Goal: Task Accomplishment & Management: Use online tool/utility

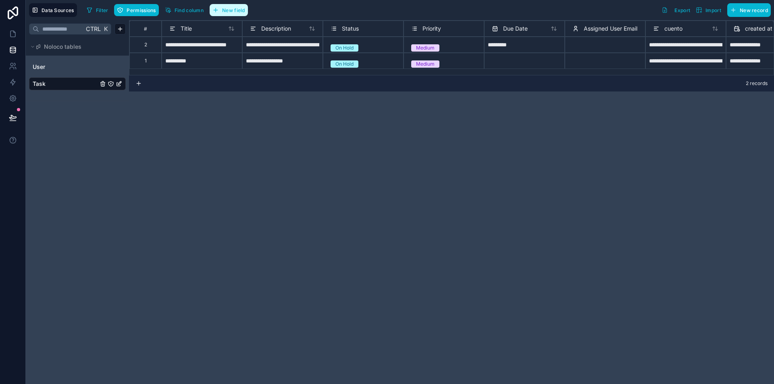
click at [225, 10] on span "New field" at bounding box center [233, 10] width 23 height 6
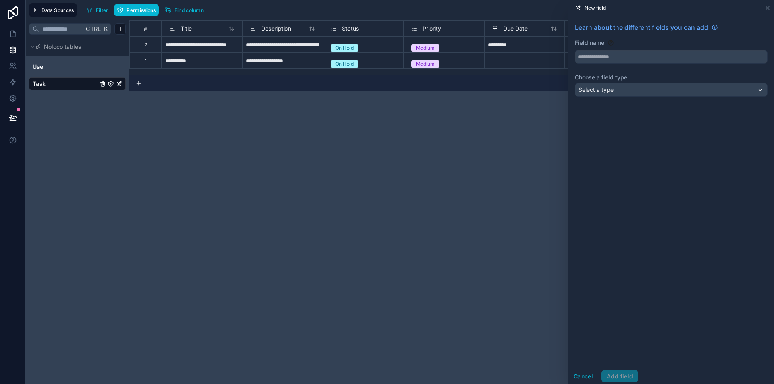
click at [74, 127] on div "Ctrl K Noloco tables User Task" at bounding box center [77, 202] width 103 height 364
click at [627, 92] on div "Select a type" at bounding box center [671, 89] width 192 height 13
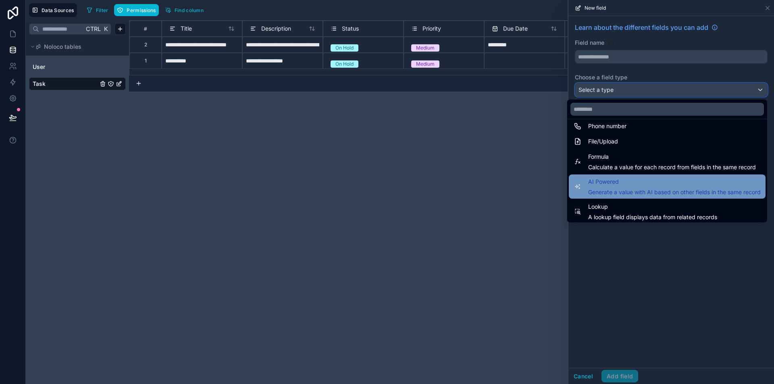
scroll to position [234, 0]
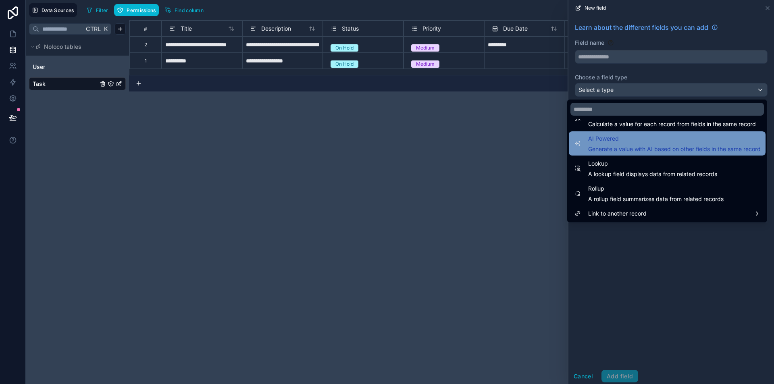
click at [672, 137] on span "AI Powered" at bounding box center [674, 139] width 172 height 10
type input "**********"
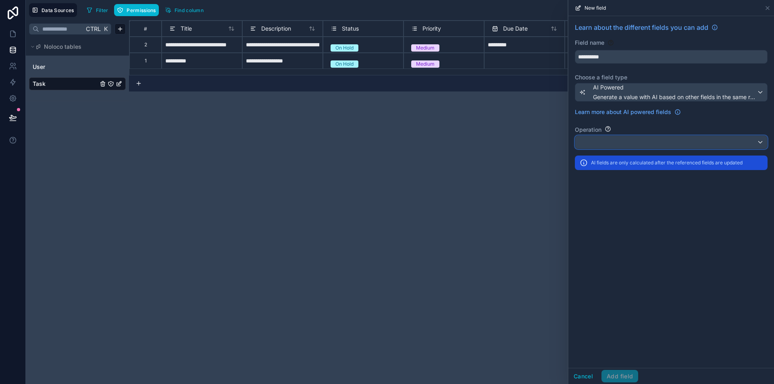
click at [659, 148] on div at bounding box center [671, 142] width 192 height 13
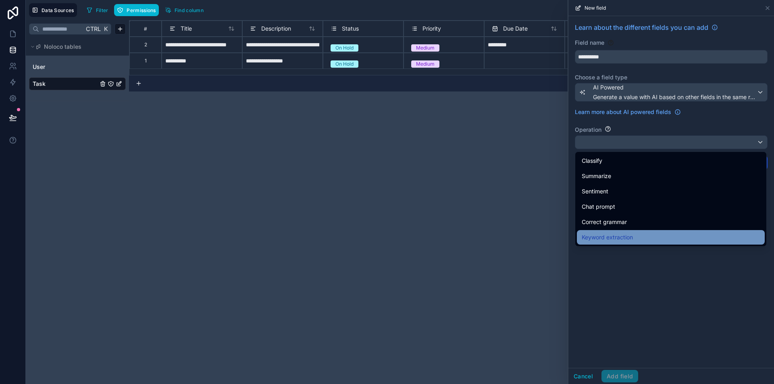
click at [676, 234] on div "Keyword extraction" at bounding box center [670, 238] width 178 height 10
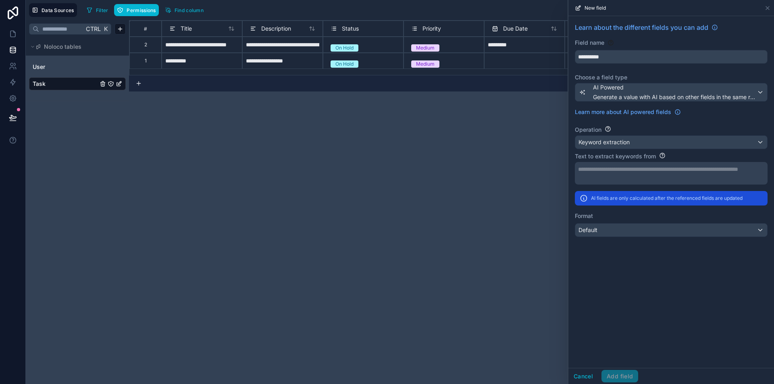
click at [670, 174] on div "**********" at bounding box center [670, 173] width 185 height 16
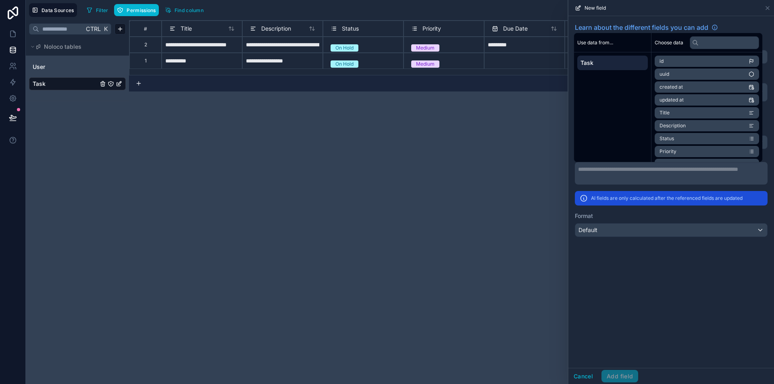
click at [690, 125] on li "Description" at bounding box center [706, 125] width 104 height 11
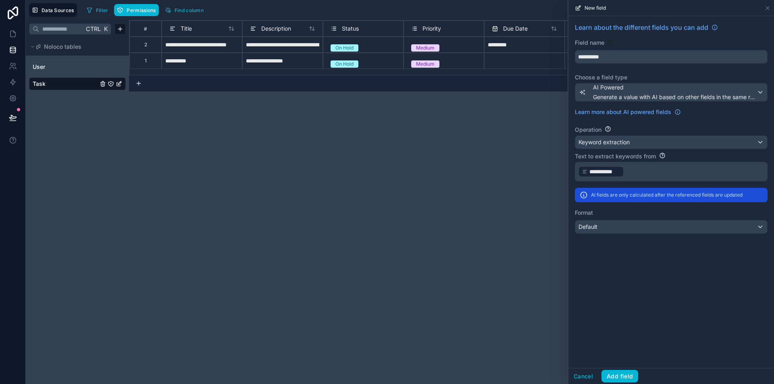
click at [675, 284] on div "**********" at bounding box center [671, 192] width 206 height 352
click at [625, 137] on div "Keyword extraction" at bounding box center [671, 142] width 192 height 13
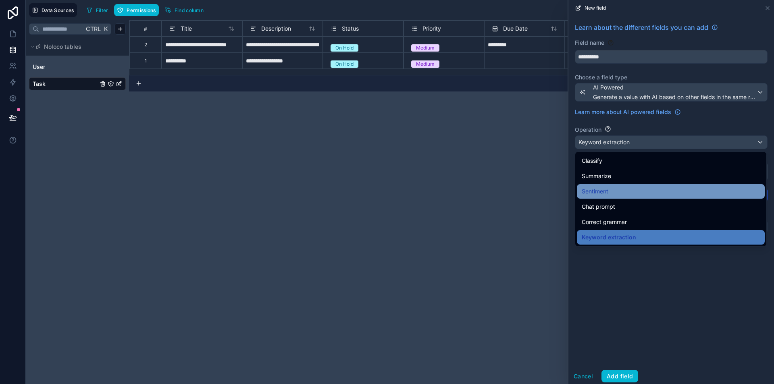
click at [630, 191] on div "Sentiment" at bounding box center [670, 192] width 178 height 10
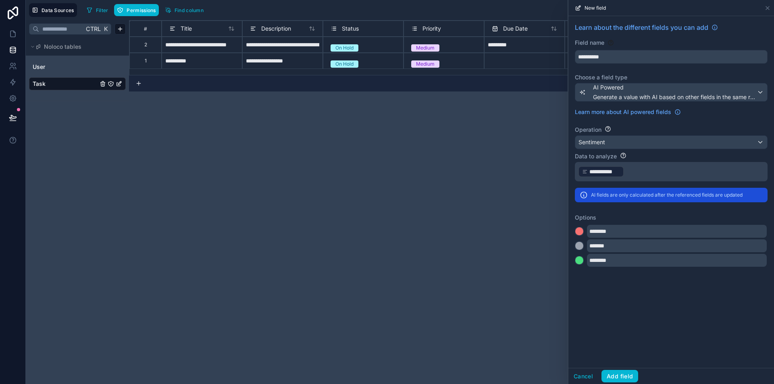
click at [637, 165] on p "**********" at bounding box center [670, 171] width 185 height 13
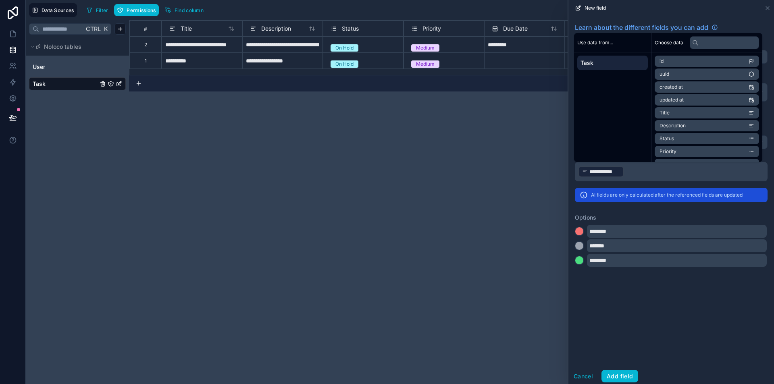
click at [647, 171] on p "**********" at bounding box center [670, 171] width 185 height 13
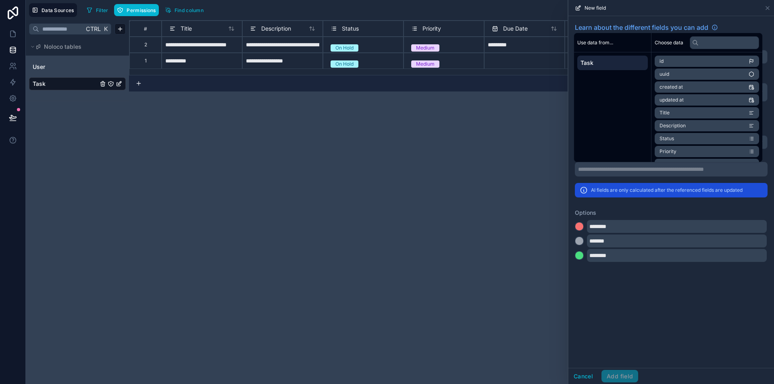
click at [664, 304] on div "**********" at bounding box center [671, 192] width 206 height 352
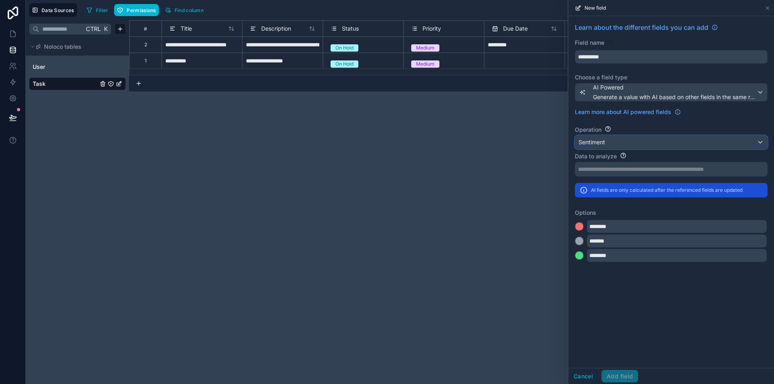
click at [621, 141] on div "Sentiment" at bounding box center [671, 142] width 192 height 13
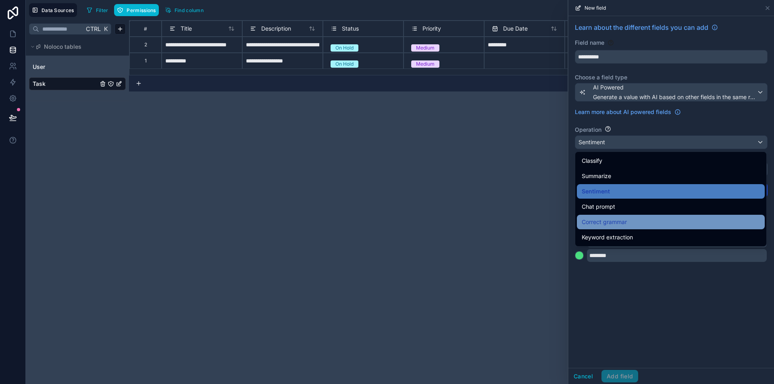
click at [641, 221] on div "Correct grammar" at bounding box center [670, 222] width 178 height 10
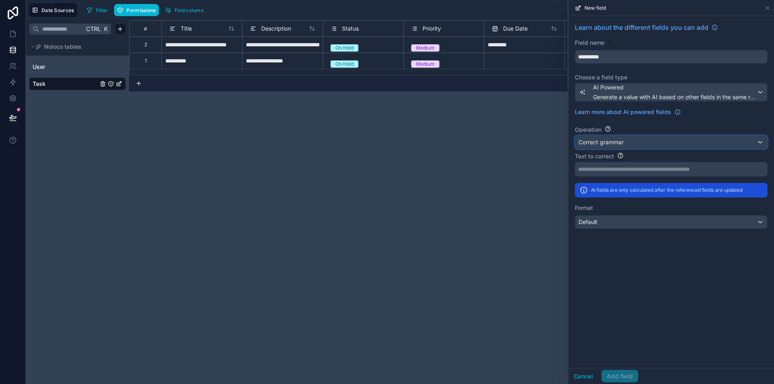
click at [637, 145] on div "Correct grammar" at bounding box center [671, 142] width 192 height 13
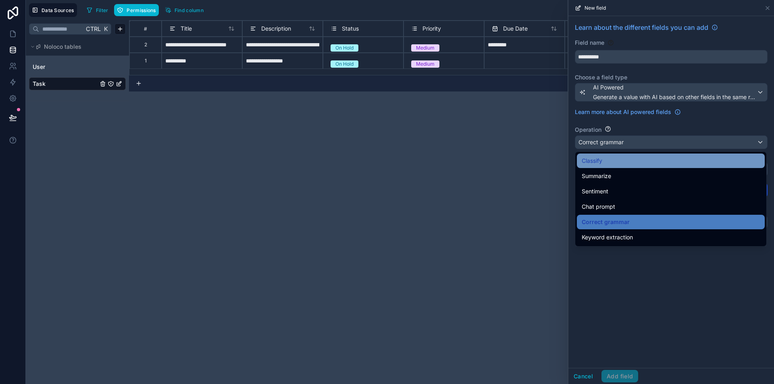
click at [628, 158] on div "Classify" at bounding box center [670, 161] width 178 height 10
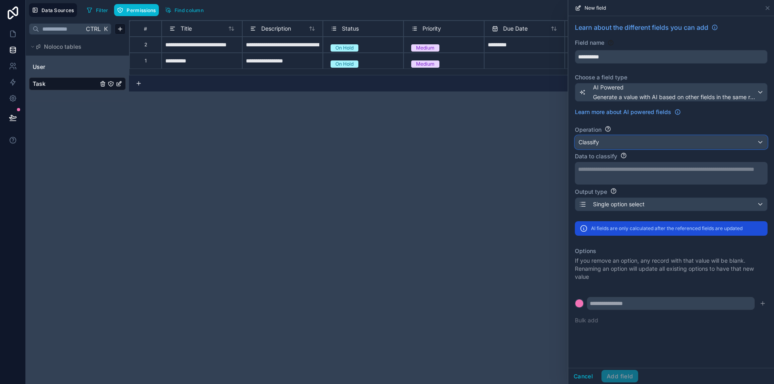
click at [635, 140] on div "Classify" at bounding box center [671, 142] width 192 height 13
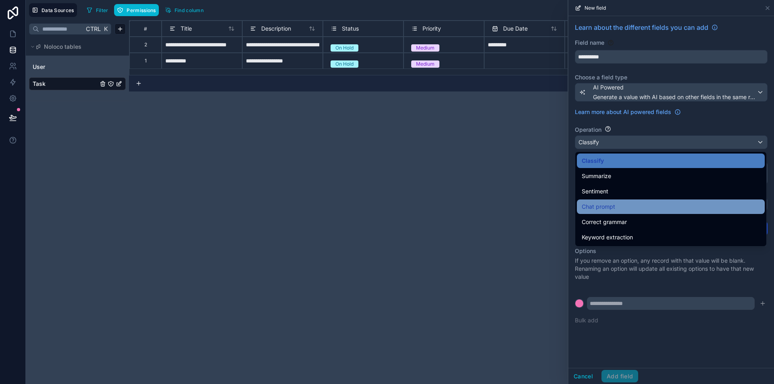
click at [687, 208] on div "Chat prompt" at bounding box center [670, 207] width 178 height 10
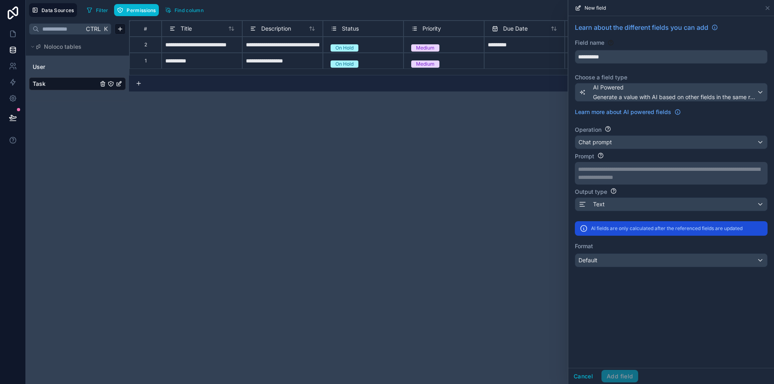
click at [676, 172] on p "**********" at bounding box center [670, 169] width 185 height 8
click at [502, 160] on div "**********" at bounding box center [451, 202] width 645 height 364
click at [638, 202] on div "Text" at bounding box center [671, 204] width 192 height 13
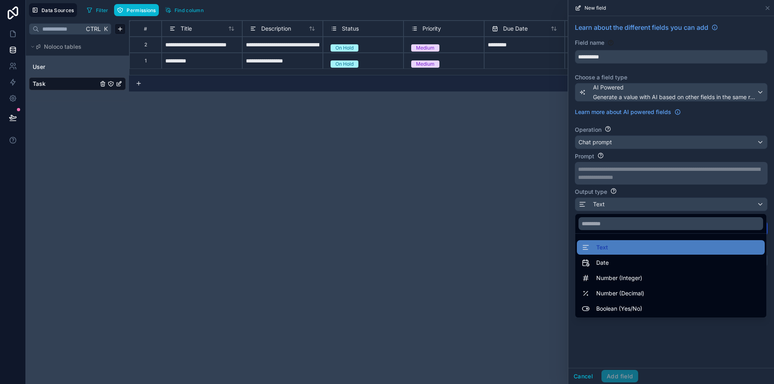
click at [638, 202] on div at bounding box center [671, 192] width 206 height 384
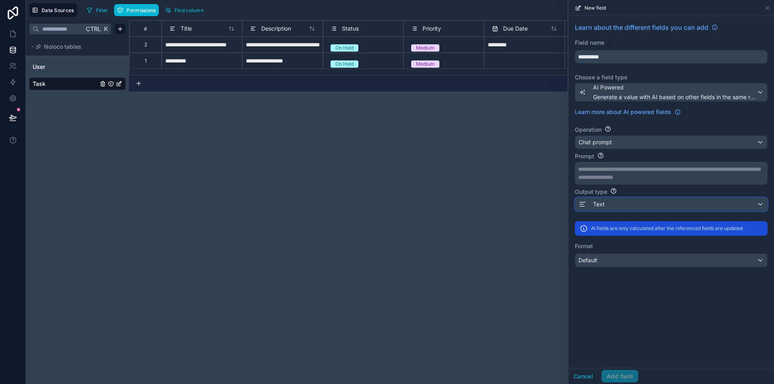
click at [638, 202] on div "Text" at bounding box center [671, 204] width 192 height 13
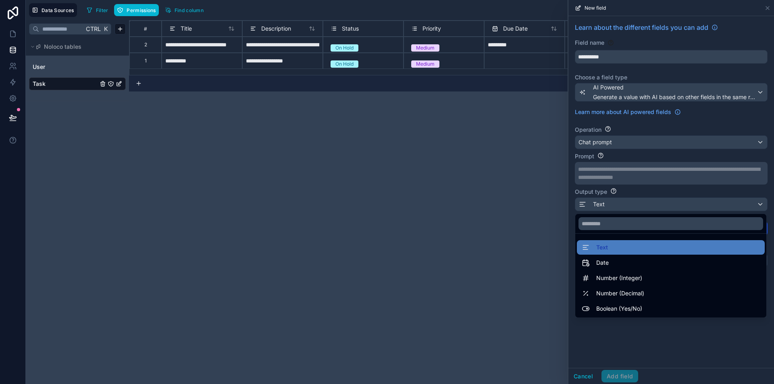
click at [638, 202] on div at bounding box center [671, 192] width 206 height 384
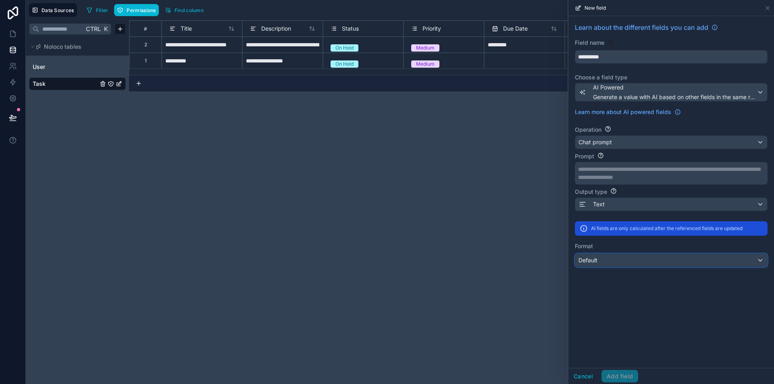
click at [617, 257] on div "Default" at bounding box center [671, 260] width 192 height 13
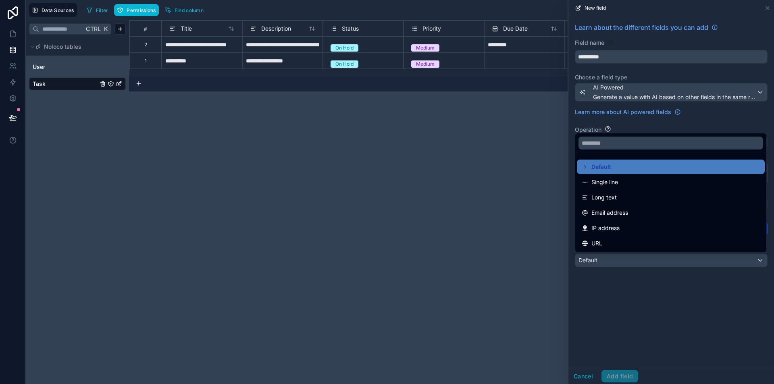
click at [602, 318] on div at bounding box center [671, 192] width 206 height 384
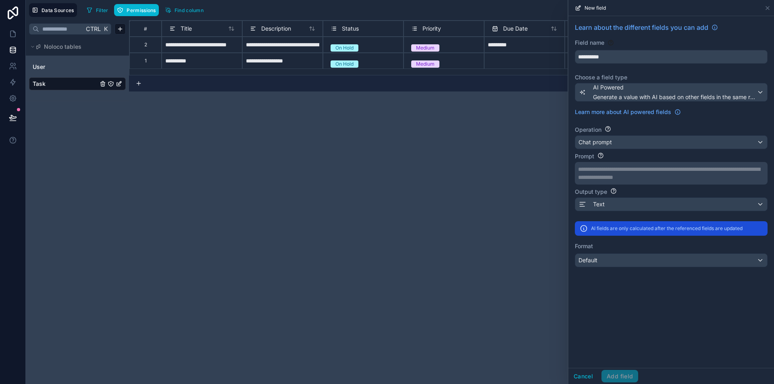
click at [540, 142] on div "**********" at bounding box center [451, 202] width 645 height 364
click at [768, 8] on icon at bounding box center [767, 7] width 3 height 3
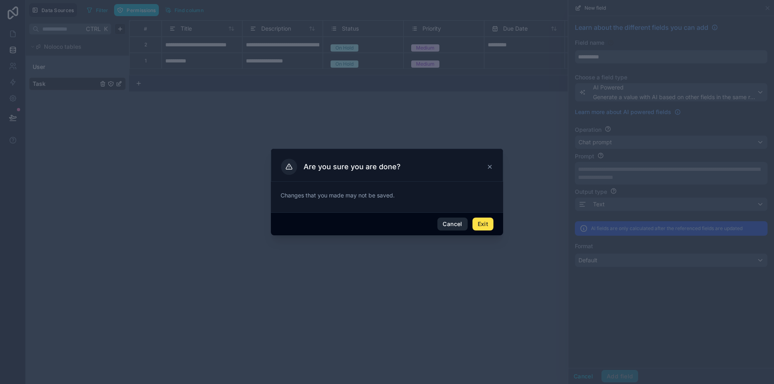
click at [455, 226] on button "Cancel" at bounding box center [452, 224] width 30 height 13
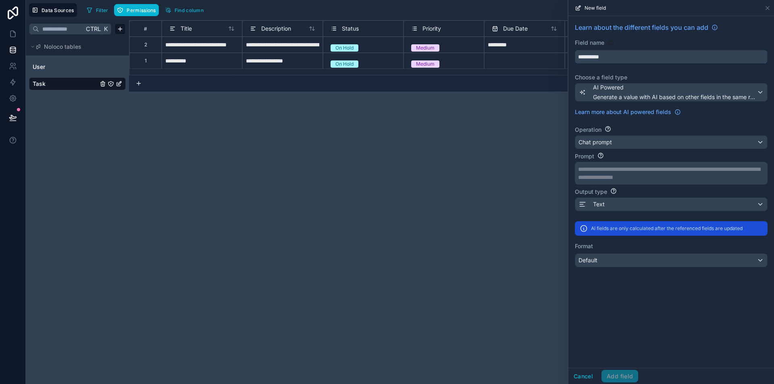
click at [618, 60] on input "**********" at bounding box center [671, 56] width 192 height 13
click at [618, 377] on div "Cancel Add field" at bounding box center [603, 376] width 70 height 13
click at [609, 375] on div "Cancel Add field" at bounding box center [603, 376] width 70 height 13
click at [624, 168] on p "**********" at bounding box center [670, 169] width 185 height 8
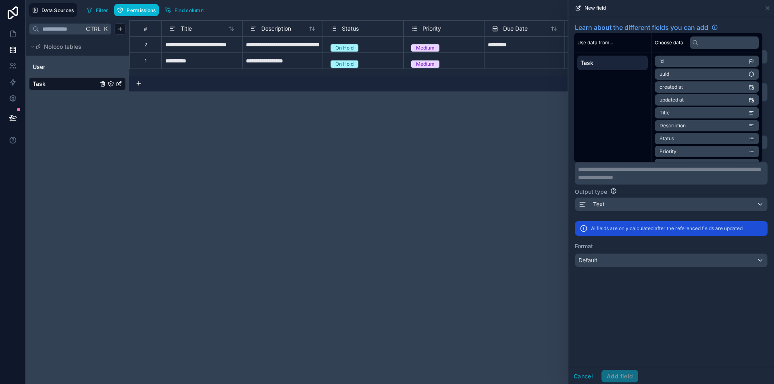
click at [678, 126] on span "Description" at bounding box center [672, 126] width 26 height 6
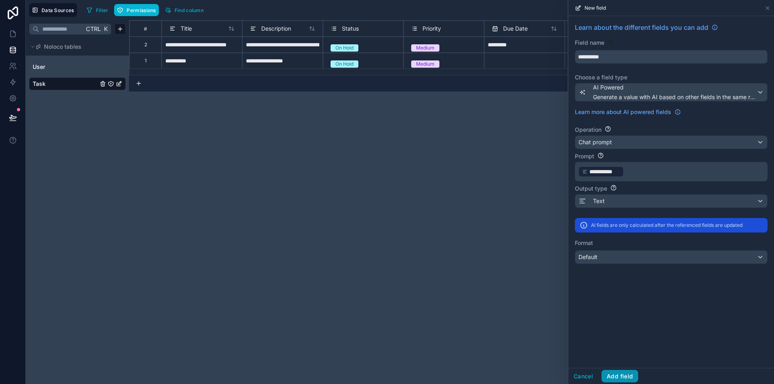
click at [617, 378] on button "Add field" at bounding box center [619, 376] width 37 height 13
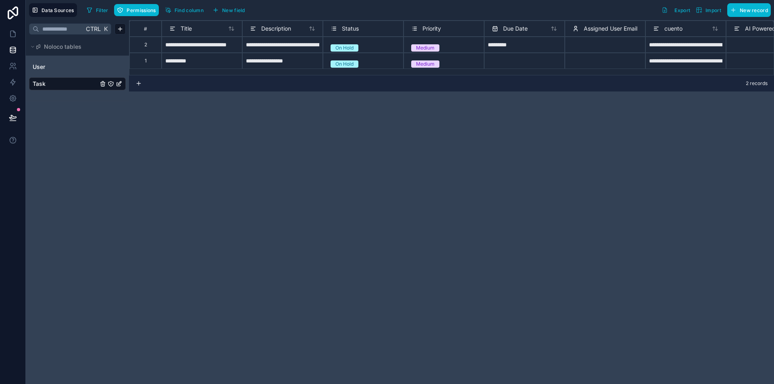
scroll to position [0, 281]
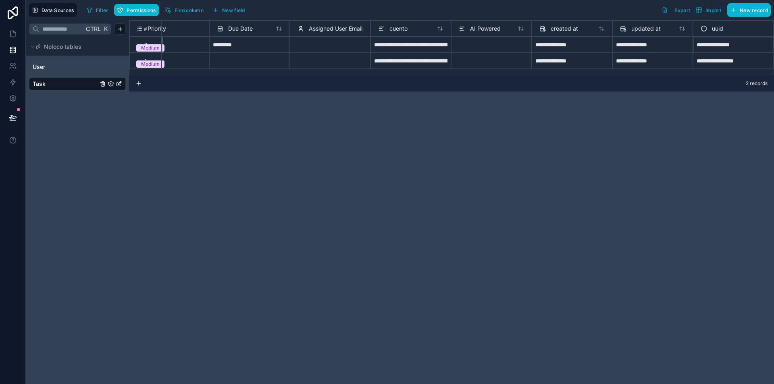
click at [717, 44] on div "**********" at bounding box center [733, 45] width 81 height 16
click at [713, 59] on div "**********" at bounding box center [733, 61] width 81 height 16
click at [704, 67] on div "**********" at bounding box center [733, 61] width 81 height 16
click at [704, 61] on div "**********" at bounding box center [733, 61] width 81 height 16
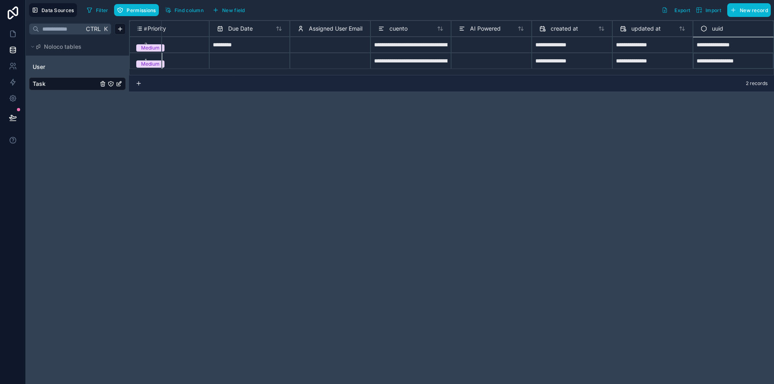
click at [704, 61] on div "**********" at bounding box center [733, 61] width 81 height 16
click at [712, 29] on span "uuid" at bounding box center [717, 29] width 11 height 8
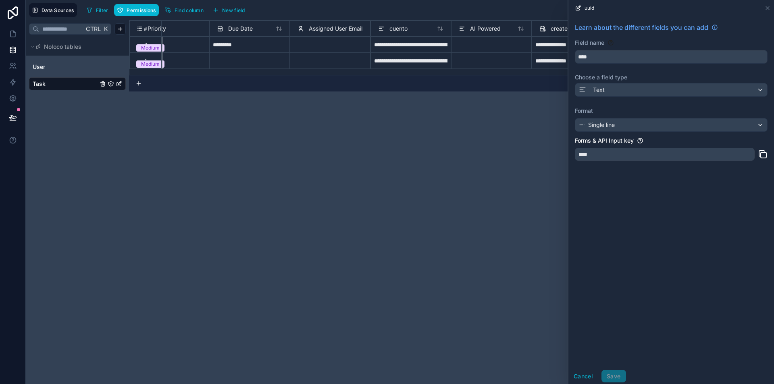
click at [545, 162] on div "**********" at bounding box center [451, 202] width 645 height 364
click at [771, 7] on div "uuid" at bounding box center [671, 8] width 206 height 16
click at [769, 7] on icon at bounding box center [767, 8] width 6 height 6
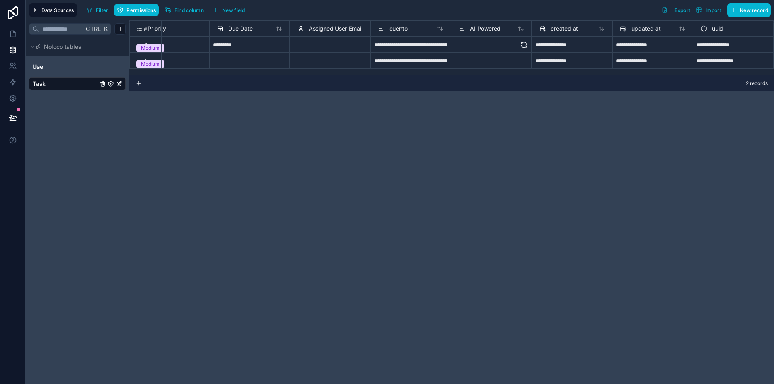
scroll to position [0, 281]
click at [500, 43] on div at bounding box center [491, 44] width 73 height 9
click at [12, 35] on icon at bounding box center [13, 34] width 8 height 8
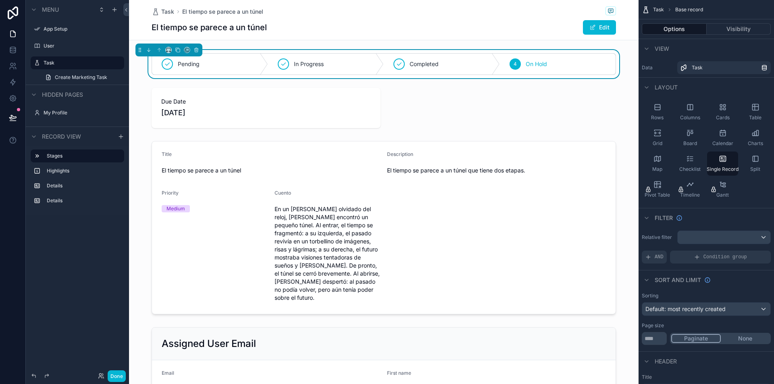
click at [473, 240] on div "scrollable content" at bounding box center [383, 228] width 509 height 180
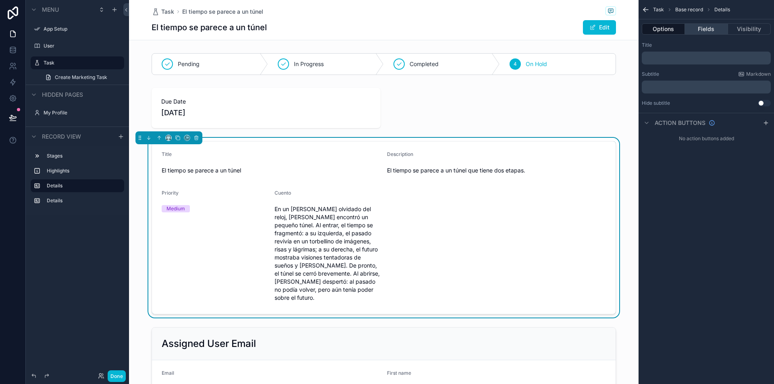
click at [712, 33] on button "Fields" at bounding box center [706, 28] width 43 height 11
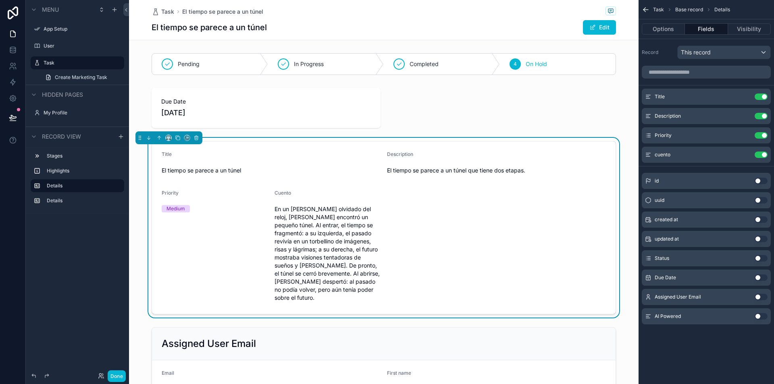
click at [759, 316] on button "Use setting" at bounding box center [760, 316] width 13 height 6
click at [758, 174] on button "Use setting" at bounding box center [760, 174] width 13 height 6
click at [764, 316] on button "Use setting" at bounding box center [760, 316] width 13 height 6
click at [387, 196] on div "AI Powered" at bounding box center [440, 195] width 106 height 10
click at [432, 173] on span "El tiempo se parece a un túnel que tiene dos etapas." at bounding box center [496, 170] width 219 height 8
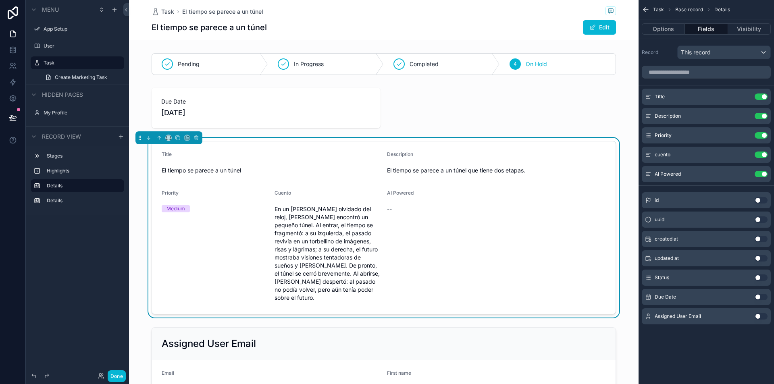
click at [710, 31] on button "Fields" at bounding box center [706, 28] width 43 height 11
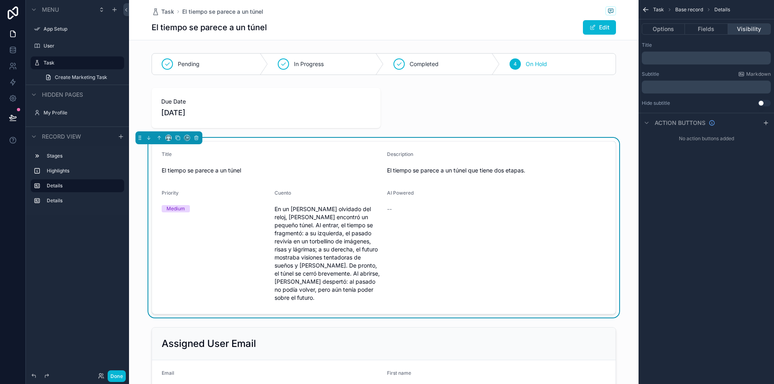
click at [746, 29] on button "Visibility" at bounding box center [749, 28] width 43 height 11
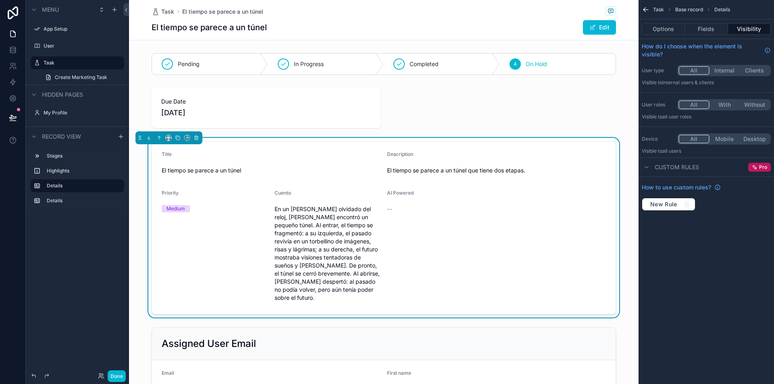
click at [673, 164] on span "Custom rules" at bounding box center [676, 167] width 44 height 8
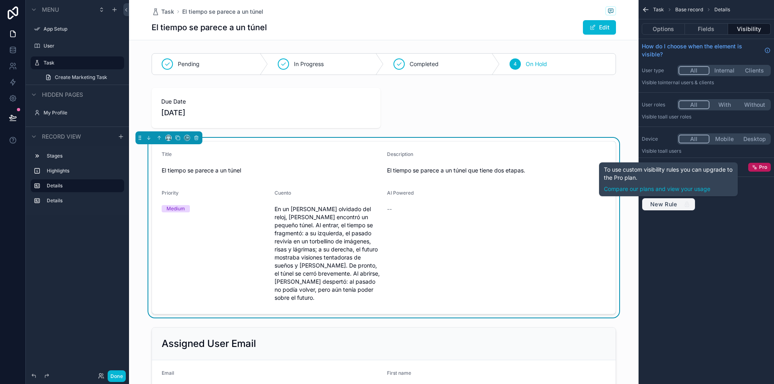
click at [678, 200] on button "New Rule" at bounding box center [669, 204] width 54 height 13
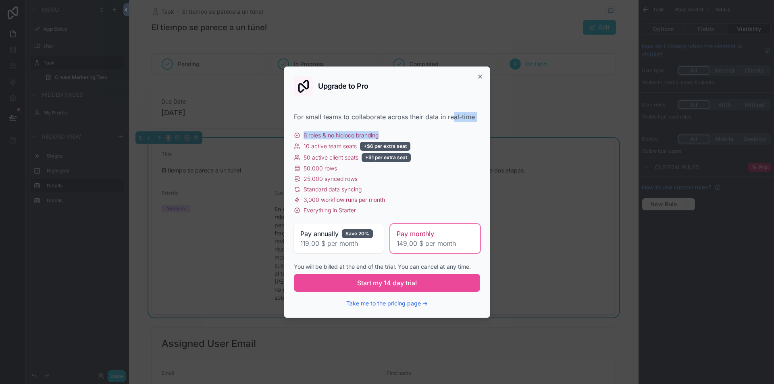
drag, startPoint x: 411, startPoint y: 122, endPoint x: 467, endPoint y: 115, distance: 55.6
click at [466, 115] on div "For small teams to collaborate across their data in real-time 6 roles & no Nolo…" at bounding box center [387, 210] width 186 height 196
click at [467, 115] on div "For small teams to collaborate across their data in real-time" at bounding box center [387, 117] width 186 height 10
click at [482, 77] on icon "button" at bounding box center [480, 76] width 6 height 6
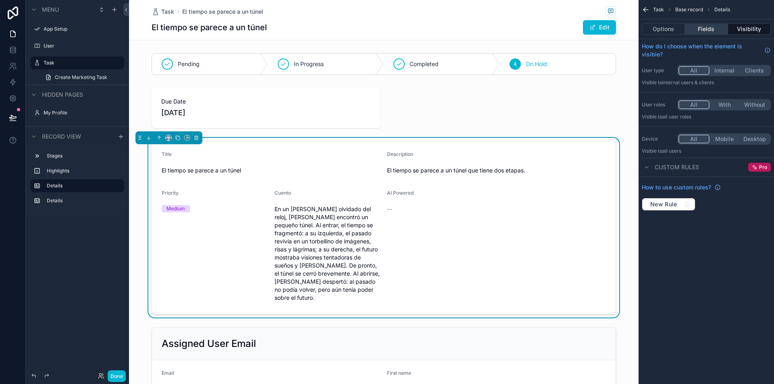
click at [706, 25] on button "Fields" at bounding box center [706, 28] width 43 height 11
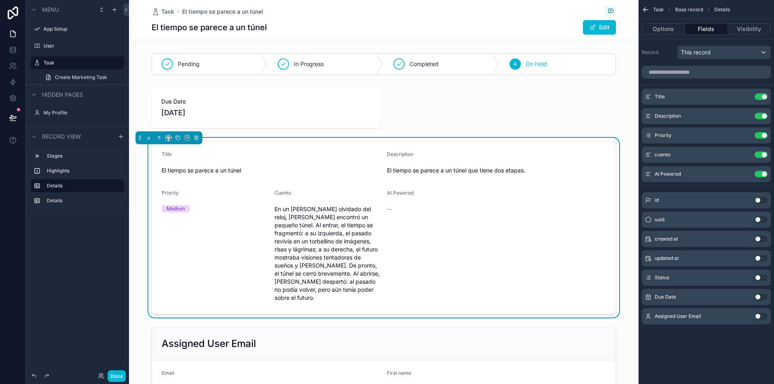
click at [656, 22] on div "Options Fields Visibility" at bounding box center [705, 28] width 135 height 19
click at [658, 25] on button "Options" at bounding box center [663, 28] width 43 height 11
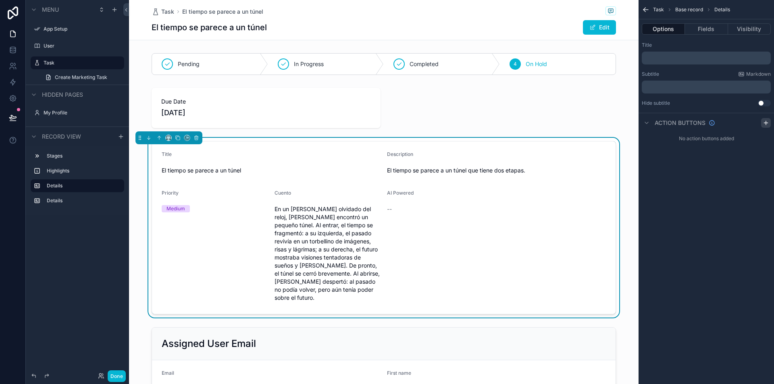
click at [762, 121] on div "scrollable content" at bounding box center [766, 123] width 10 height 10
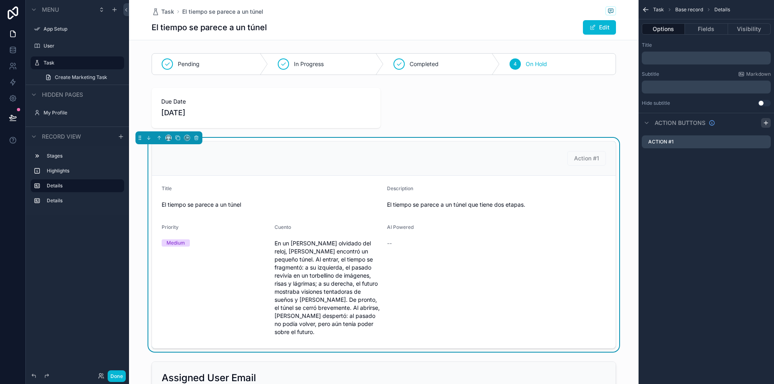
click at [766, 124] on icon "scrollable content" at bounding box center [766, 123] width 0 height 4
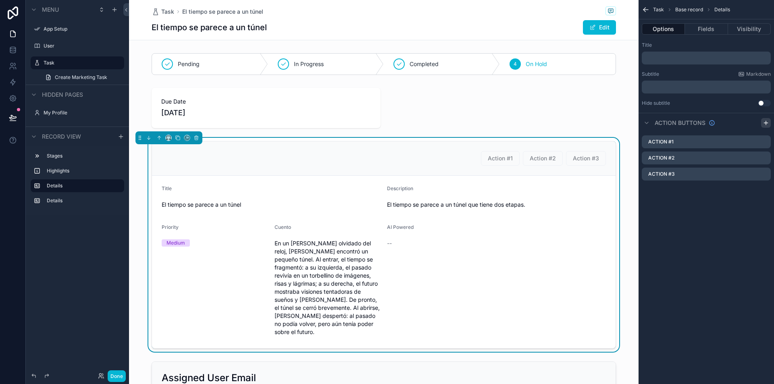
click at [766, 124] on icon "scrollable content" at bounding box center [766, 123] width 0 height 4
click at [671, 141] on label "Action #1" at bounding box center [666, 142] width 25 height 6
click at [762, 141] on icon "scrollable content" at bounding box center [764, 143] width 4 height 4
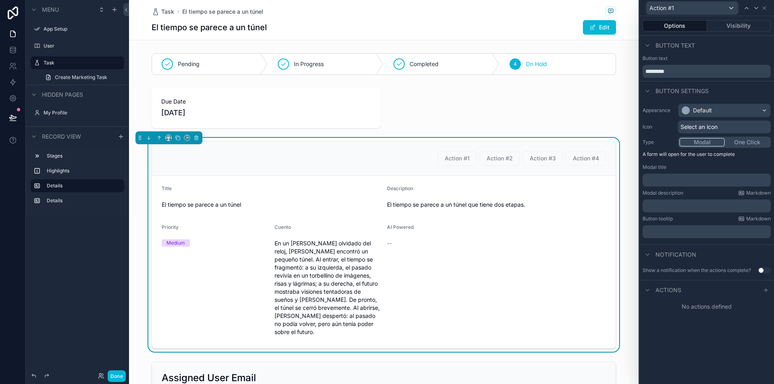
click at [686, 180] on p "﻿" at bounding box center [707, 180] width 123 height 8
click at [675, 229] on p "﻿" at bounding box center [707, 232] width 123 height 8
click at [712, 250] on div "Notification" at bounding box center [706, 254] width 135 height 19
click at [766, 292] on icon at bounding box center [765, 290] width 6 height 6
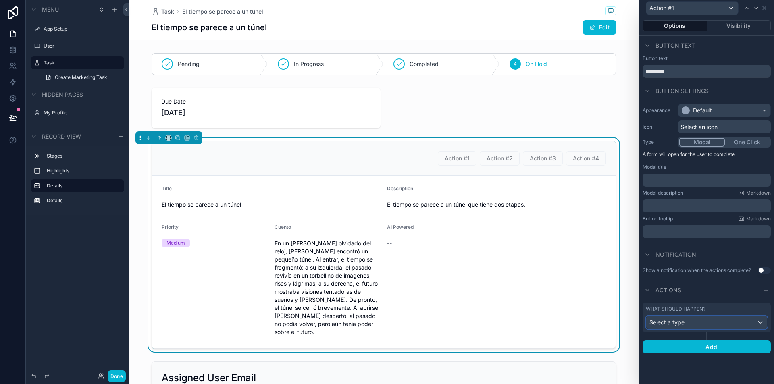
click at [687, 320] on div "Select a type" at bounding box center [706, 322] width 121 height 13
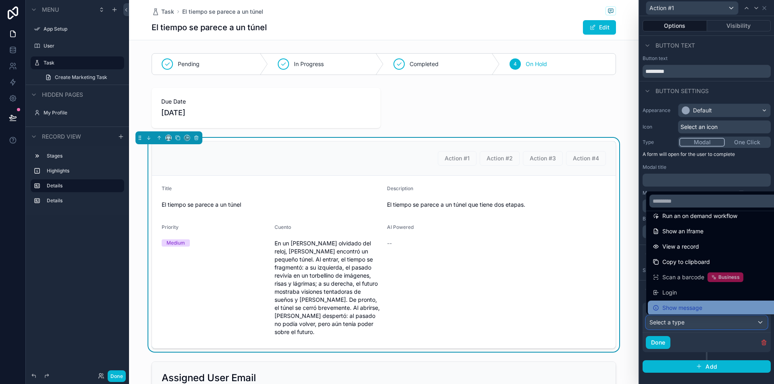
scroll to position [88, 0]
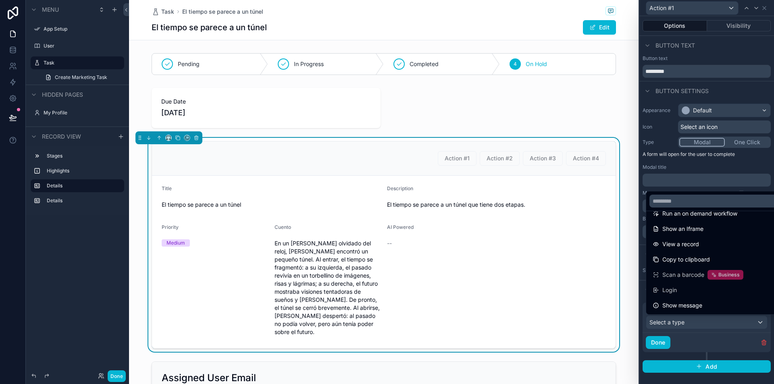
click at [669, 87] on div at bounding box center [706, 192] width 135 height 384
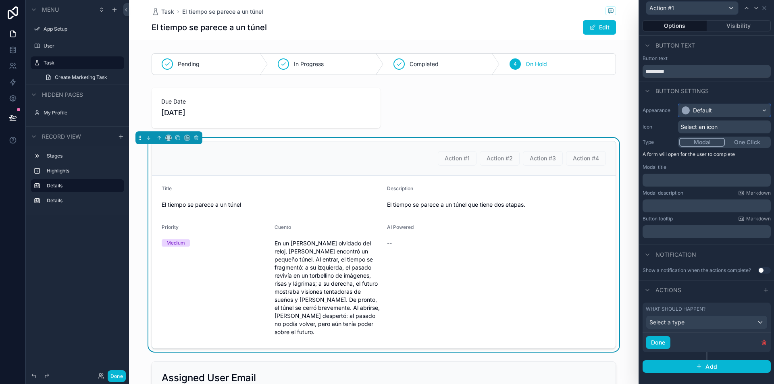
click at [744, 113] on div "Default" at bounding box center [724, 110] width 92 height 13
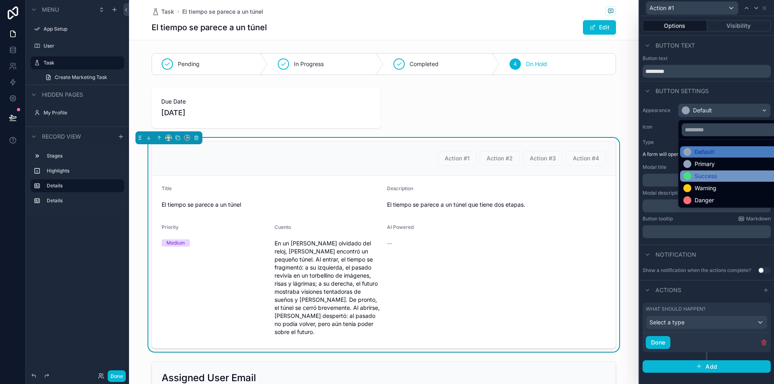
drag, startPoint x: 718, startPoint y: 163, endPoint x: 717, endPoint y: 181, distance: 17.3
click at [717, 181] on ul "Default Primary Success Warning Danger" at bounding box center [733, 174] width 110 height 68
click at [716, 179] on div "Success" at bounding box center [705, 176] width 22 height 8
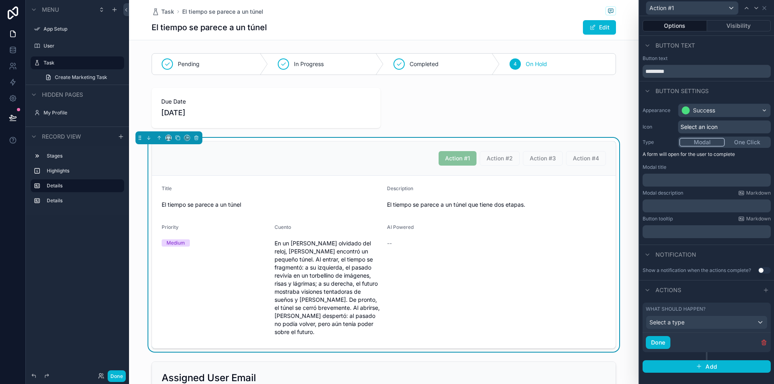
click at [746, 143] on button "One Click" at bounding box center [747, 142] width 45 height 9
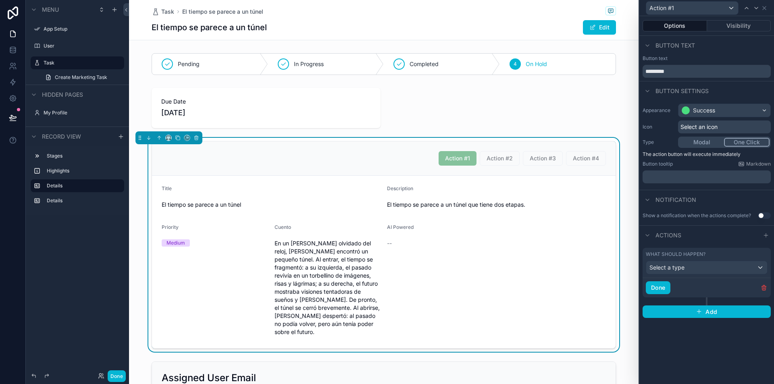
click at [707, 174] on p "﻿" at bounding box center [707, 177] width 123 height 8
click at [674, 264] on span "Select a type" at bounding box center [666, 267] width 35 height 7
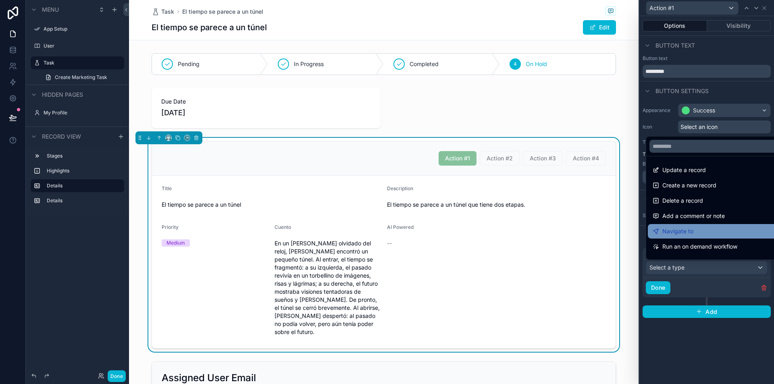
click at [691, 234] on span "Navigate to" at bounding box center [677, 231] width 31 height 10
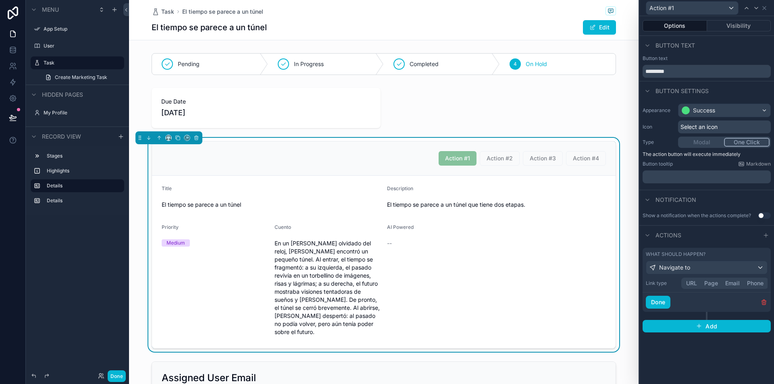
click at [694, 282] on button "URL" at bounding box center [691, 283] width 18 height 9
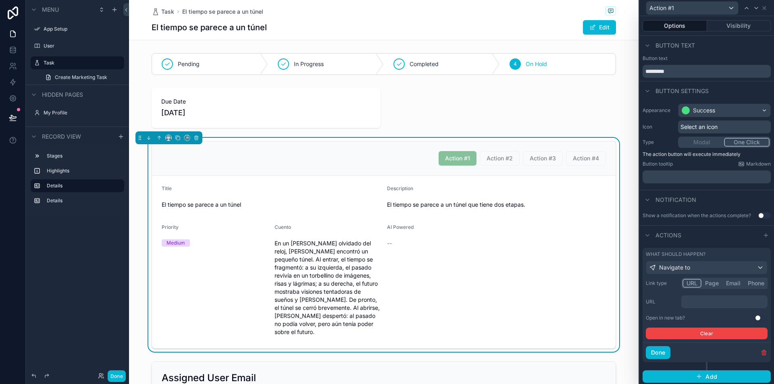
click at [708, 305] on p "﻿" at bounding box center [724, 302] width 81 height 8
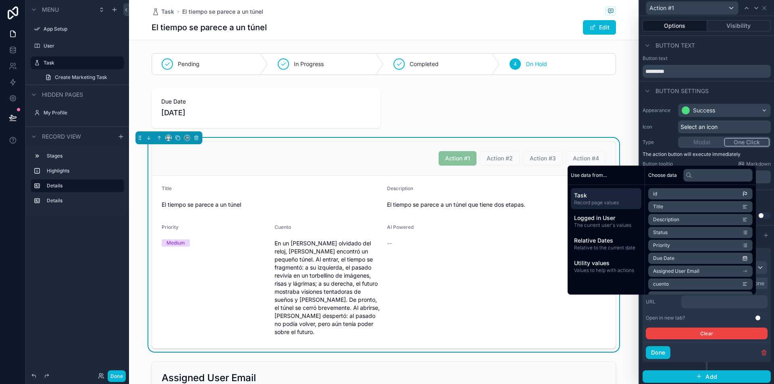
click at [653, 282] on span "cuento" at bounding box center [661, 284] width 16 height 6
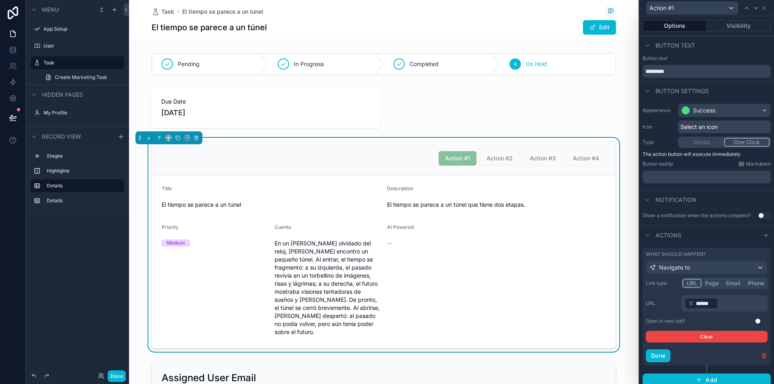
click at [656, 312] on div "Link type URL Page Email Phone URL ﻿ ****** ﻿ ﻿ Open in new tab? Use setting Cl…" at bounding box center [707, 310] width 122 height 65
click at [736, 305] on p "﻿ ****** ﻿ ﻿" at bounding box center [724, 303] width 81 height 13
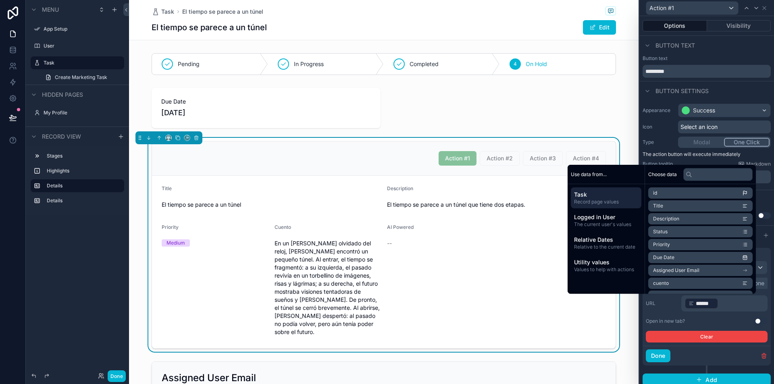
click at [734, 301] on p "﻿ ****** ﻿ ﻿" at bounding box center [724, 303] width 81 height 13
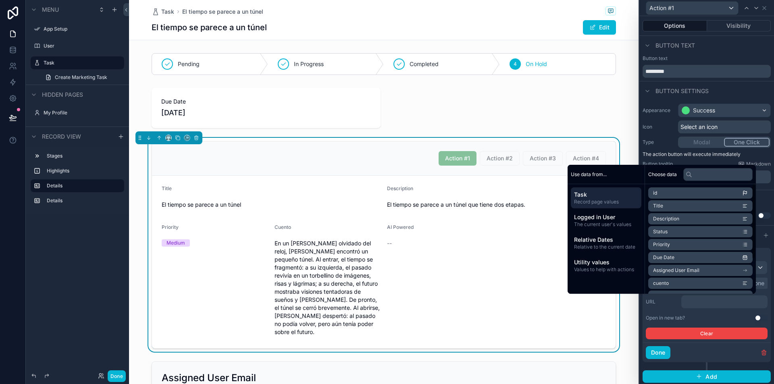
click at [702, 52] on div "Button text" at bounding box center [706, 45] width 135 height 19
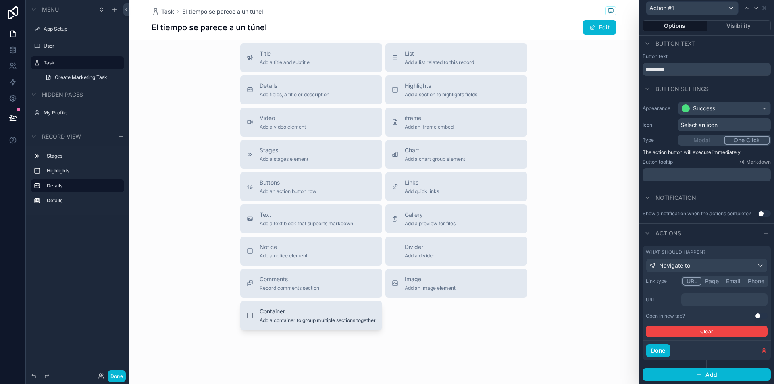
scroll to position [454, 0]
click at [47, 200] on label "Details" at bounding box center [82, 200] width 71 height 6
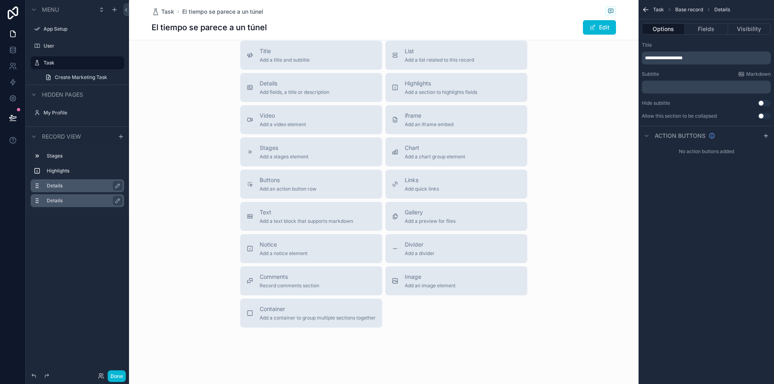
click at [52, 189] on div "Details" at bounding box center [84, 186] width 74 height 10
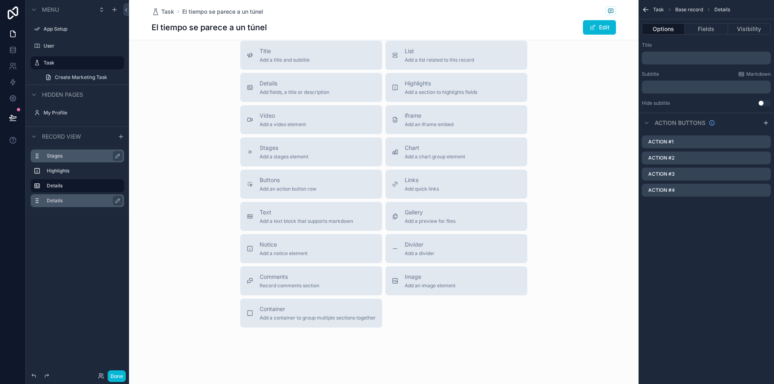
click at [63, 158] on label "Stages" at bounding box center [82, 156] width 71 height 6
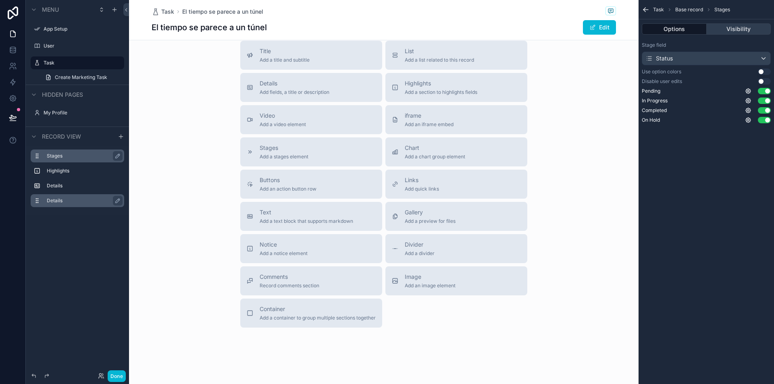
click at [735, 27] on button "Visibility" at bounding box center [738, 28] width 64 height 11
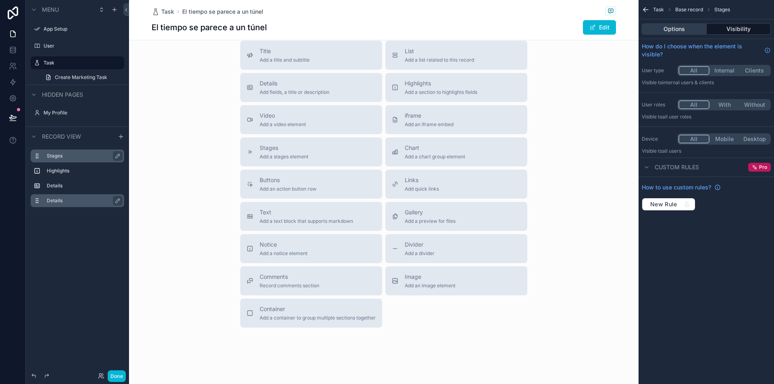
click at [677, 26] on button "Options" at bounding box center [674, 28] width 65 height 11
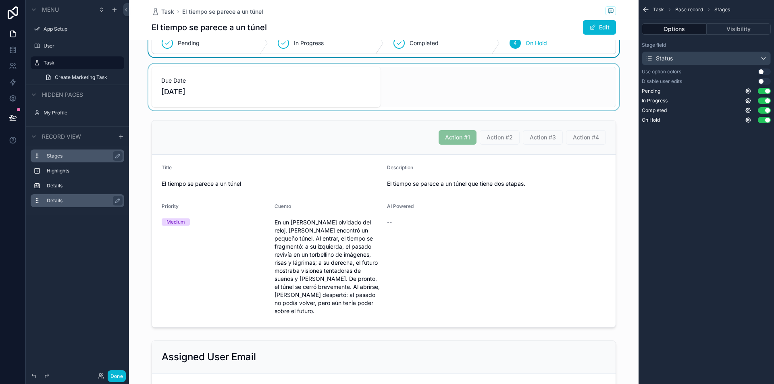
scroll to position [0, 0]
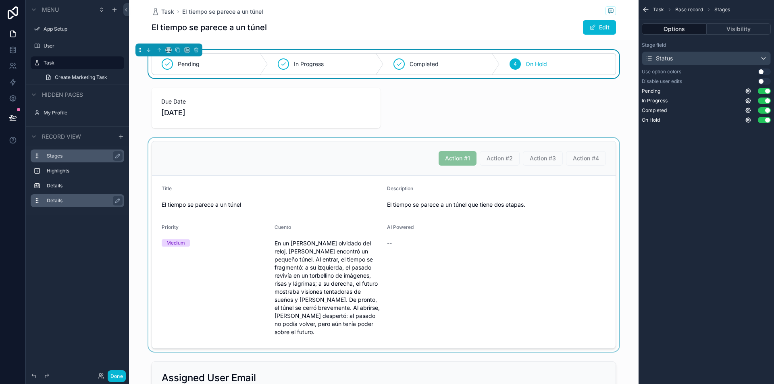
click at [577, 202] on div "scrollable content" at bounding box center [383, 245] width 509 height 214
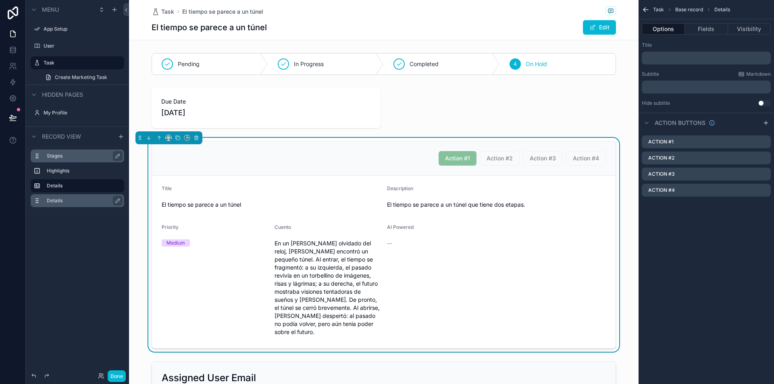
click at [147, 31] on div "Task El tiempo se parece a un túnel El tiempo se parece a un túnel Edit" at bounding box center [383, 20] width 509 height 40
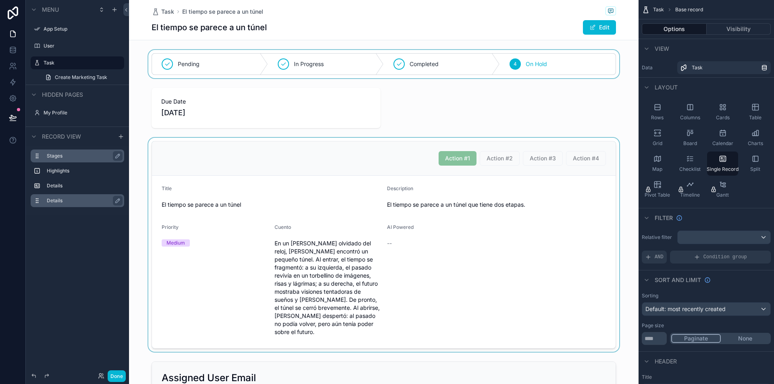
click at [133, 50] on div "scrollable content" at bounding box center [383, 64] width 509 height 28
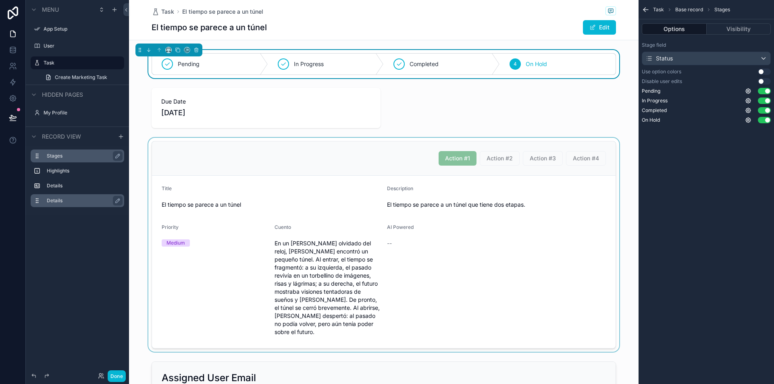
click at [627, 25] on div "Task El tiempo se parece a un túnel El tiempo se parece a un túnel Edit" at bounding box center [383, 20] width 509 height 40
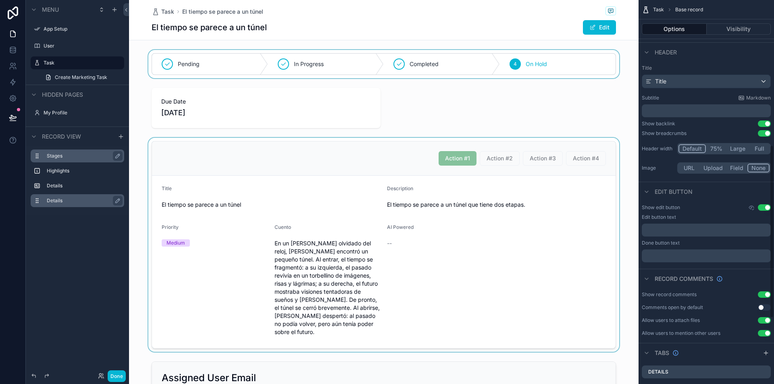
scroll to position [322, 0]
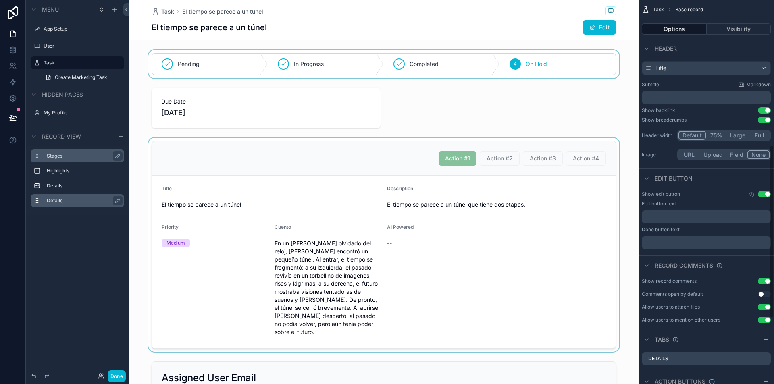
click at [691, 219] on p "﻿" at bounding box center [707, 217] width 124 height 6
click at [675, 228] on label "Done button text" at bounding box center [661, 229] width 38 height 6
click at [681, 243] on p "﻿" at bounding box center [707, 242] width 124 height 6
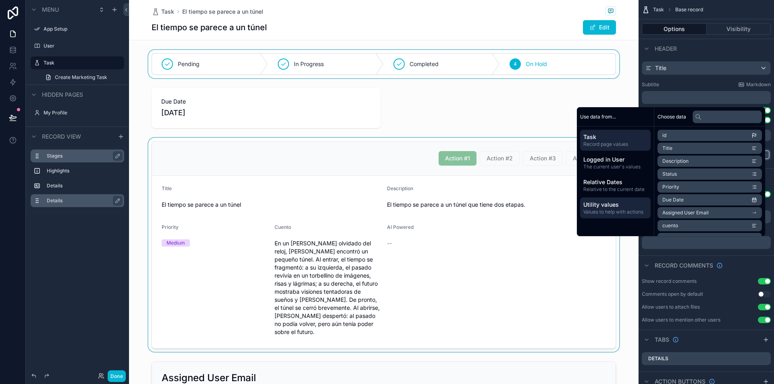
click at [594, 203] on span "Utility values" at bounding box center [615, 205] width 64 height 8
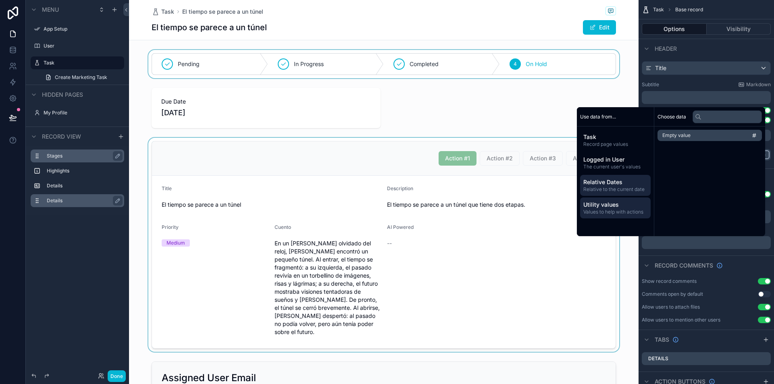
click at [611, 184] on span "Relative Dates" at bounding box center [615, 182] width 64 height 8
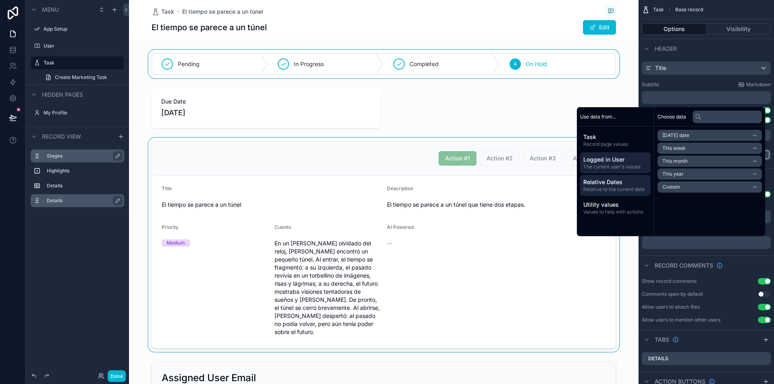
click at [615, 159] on span "Logged in User" at bounding box center [615, 160] width 64 height 8
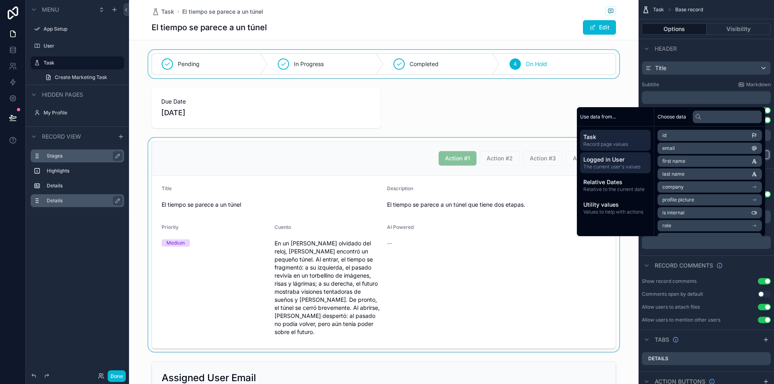
click at [614, 137] on span "Task" at bounding box center [615, 137] width 64 height 8
click at [666, 257] on div "Record comments" at bounding box center [705, 264] width 135 height 19
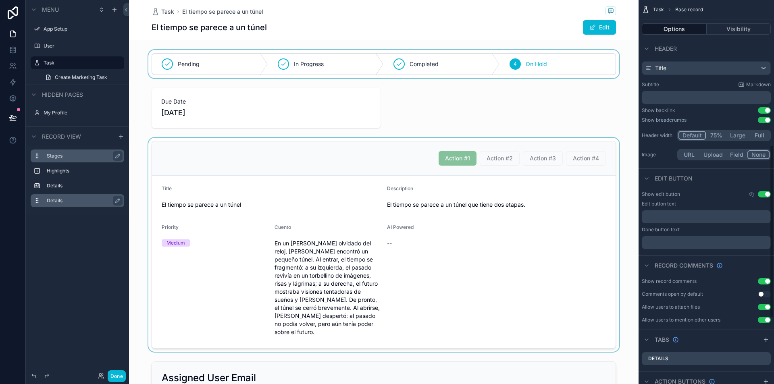
click at [691, 209] on div "Edit button text ﻿ Done button text ﻿" at bounding box center [706, 225] width 129 height 48
click at [694, 214] on p "﻿" at bounding box center [707, 217] width 124 height 6
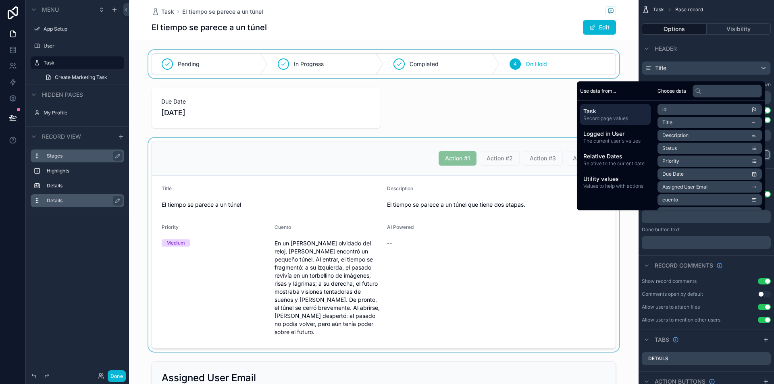
click at [699, 219] on p "﻿" at bounding box center [707, 217] width 124 height 6
click at [773, 212] on div "Task Base record Options Visibility View Data Task Layout Rows Columns Cards Ta…" at bounding box center [705, 192] width 135 height 384
click at [767, 202] on div "Edit button text" at bounding box center [706, 204] width 129 height 6
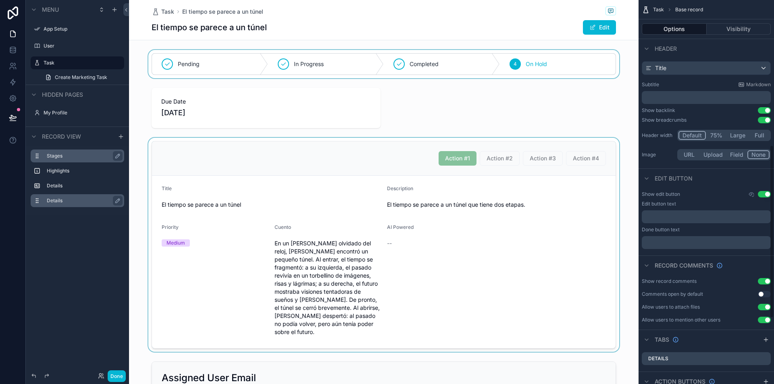
click at [704, 220] on div "﻿" at bounding box center [706, 216] width 129 height 13
click at [704, 219] on p "﻿" at bounding box center [707, 217] width 124 height 6
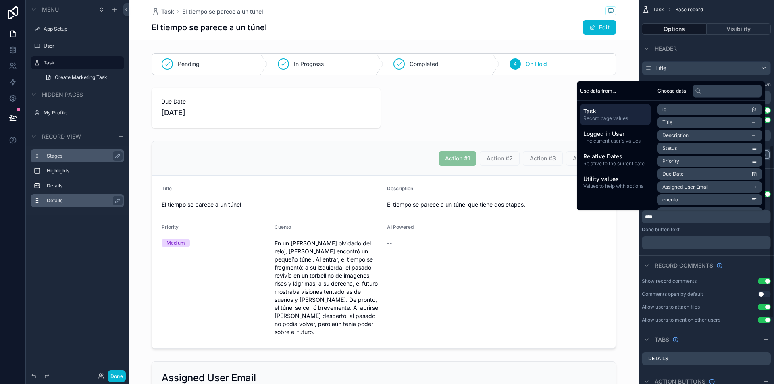
click at [691, 232] on div "Done button text" at bounding box center [706, 229] width 129 height 6
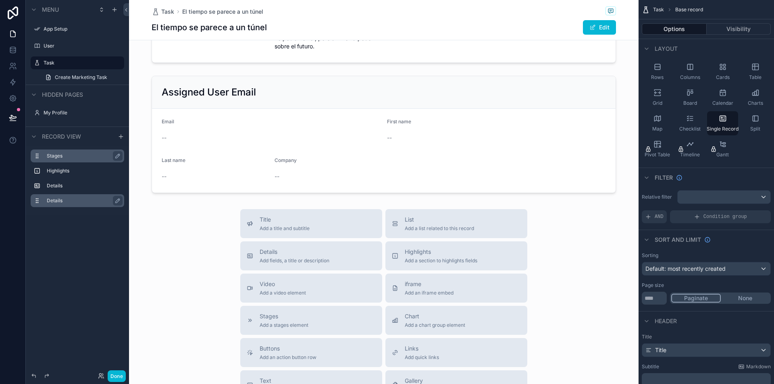
scroll to position [454, 0]
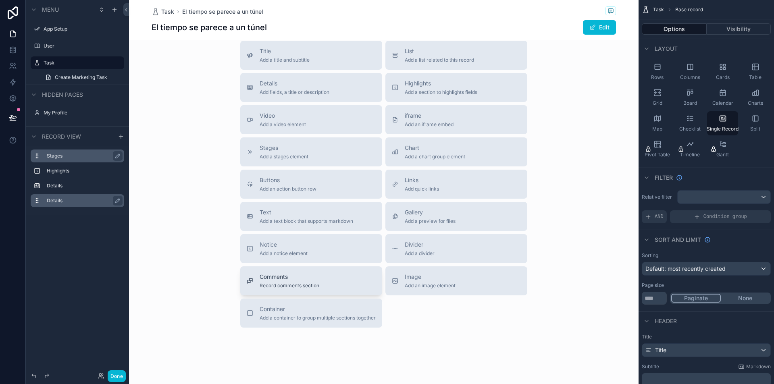
click at [324, 273] on div "Comments Record comments section" at bounding box center [311, 281] width 129 height 16
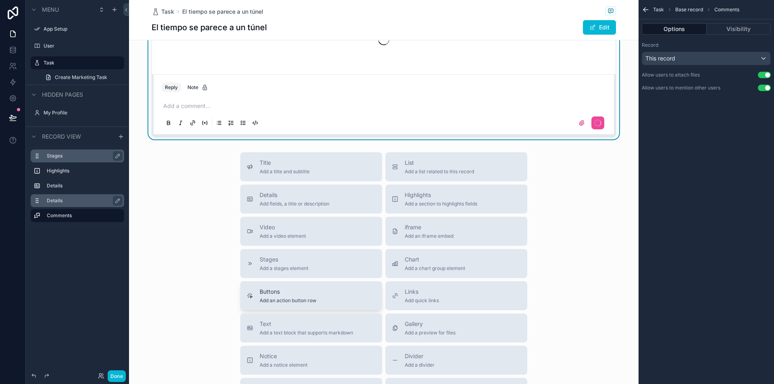
scroll to position [502, 0]
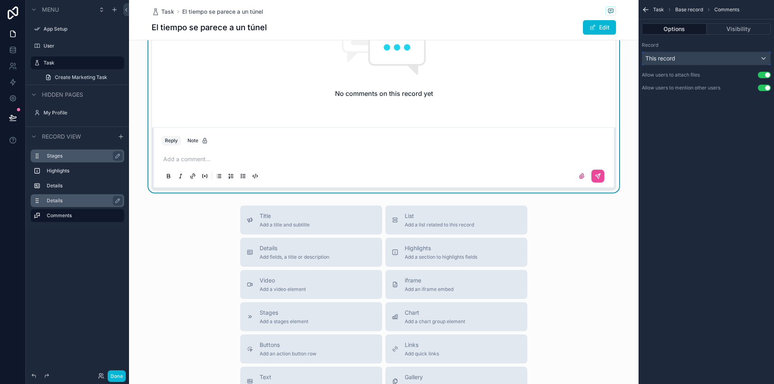
click at [717, 58] on div "This record" at bounding box center [706, 58] width 128 height 13
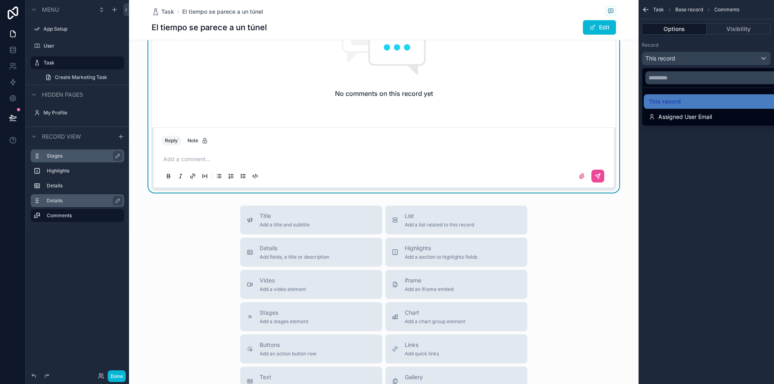
click at [717, 55] on div "scrollable content" at bounding box center [387, 192] width 774 height 384
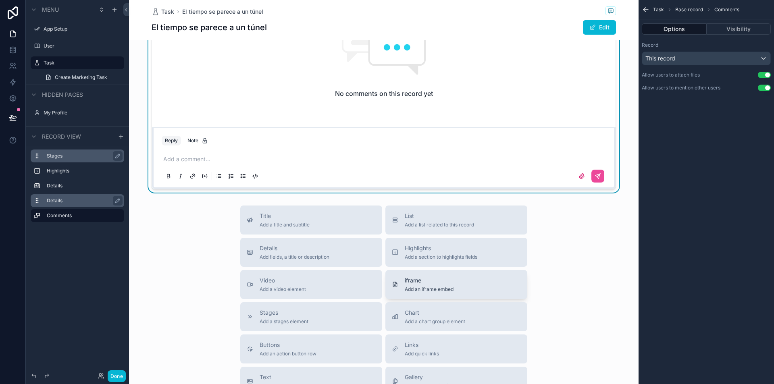
click at [462, 282] on div "iframe Add an iframe embed" at bounding box center [456, 284] width 129 height 16
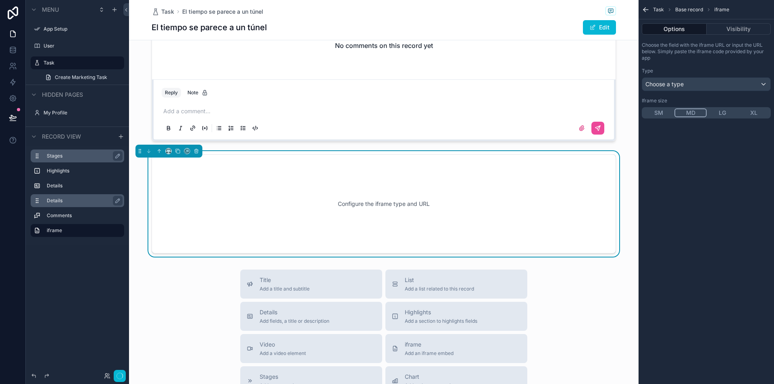
scroll to position [554, 0]
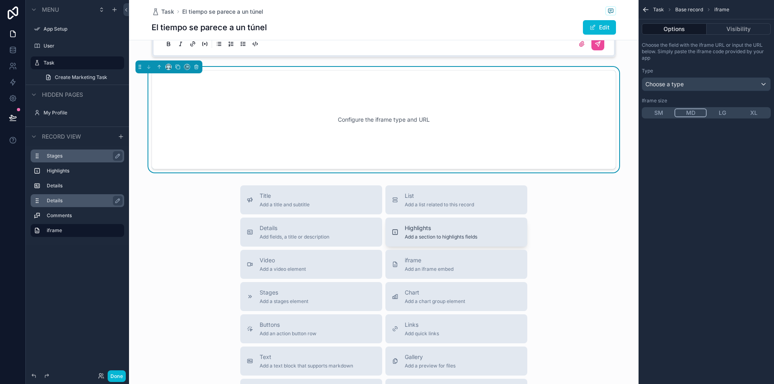
click at [439, 234] on span "Add a section to highlights fields" at bounding box center [441, 237] width 73 height 6
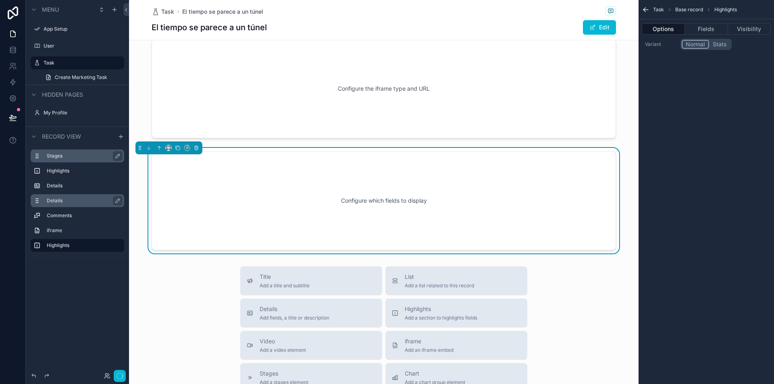
scroll to position [666, 0]
click at [714, 28] on button "Fields" at bounding box center [706, 28] width 43 height 11
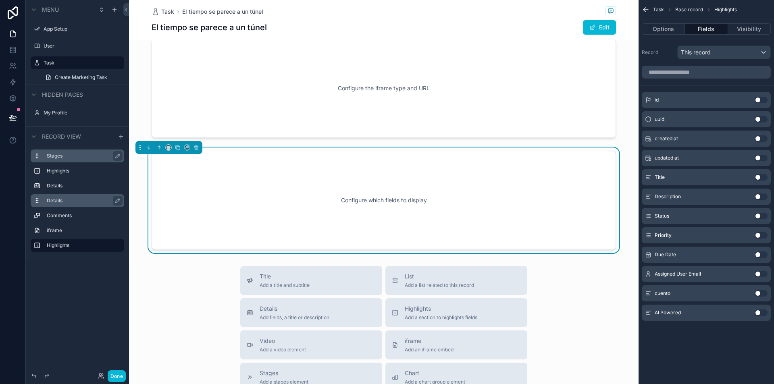
click at [759, 175] on button "Use setting" at bounding box center [760, 177] width 13 height 6
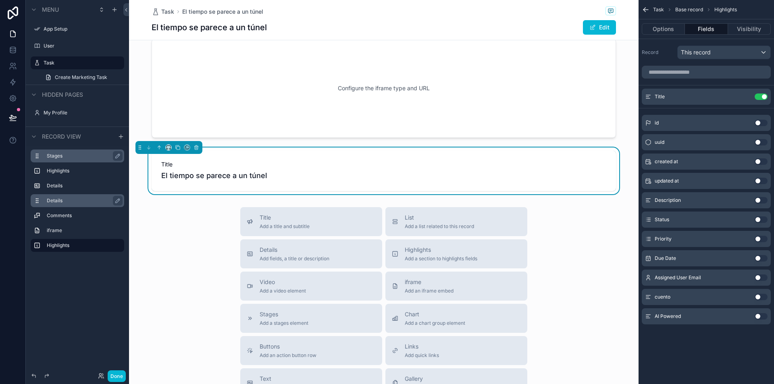
click at [761, 123] on button "Use setting" at bounding box center [760, 123] width 13 height 6
click at [759, 116] on button "Use setting" at bounding box center [760, 116] width 13 height 6
click at [763, 201] on button "Use setting" at bounding box center [760, 200] width 13 height 6
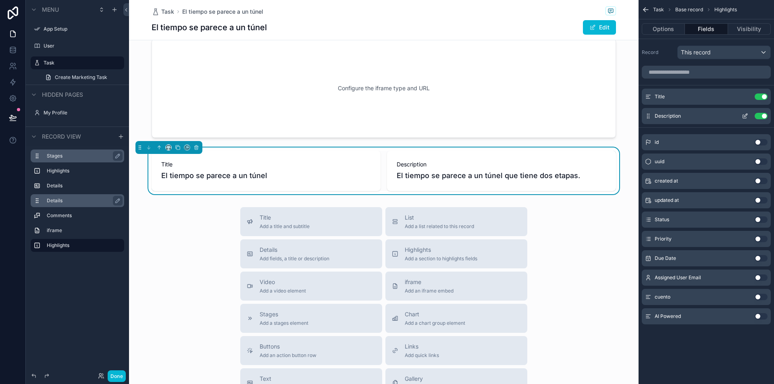
click at [742, 116] on icon "scrollable content" at bounding box center [744, 116] width 6 height 6
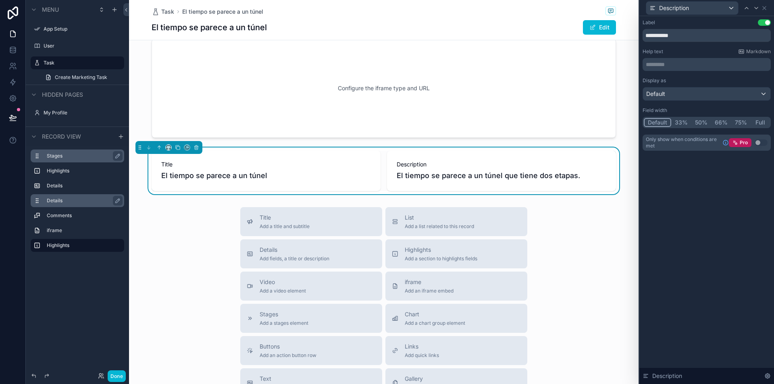
click at [685, 120] on button "33%" at bounding box center [681, 122] width 20 height 9
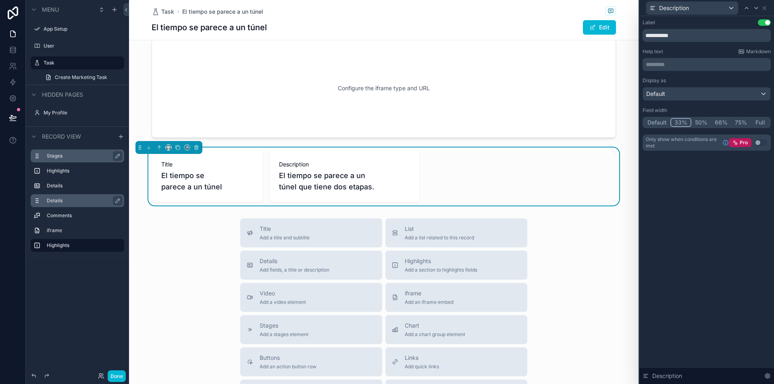
click at [703, 117] on div "Default 33% 50% 66% 75% Full" at bounding box center [706, 122] width 128 height 11
click at [739, 121] on button "75%" at bounding box center [740, 122] width 20 height 9
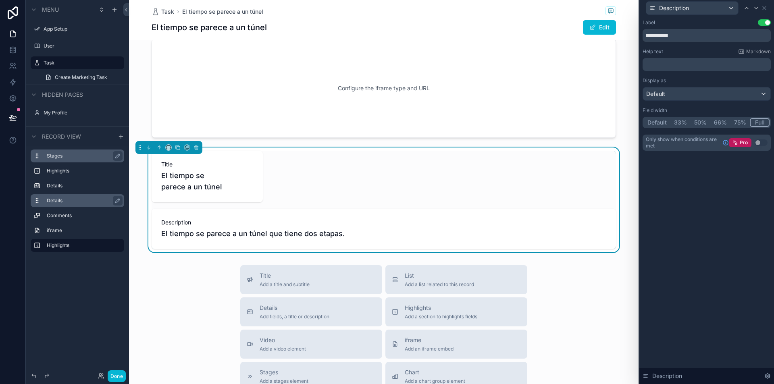
click at [755, 122] on button "Full" at bounding box center [760, 122] width 20 height 9
click at [743, 121] on button "75%" at bounding box center [739, 122] width 19 height 9
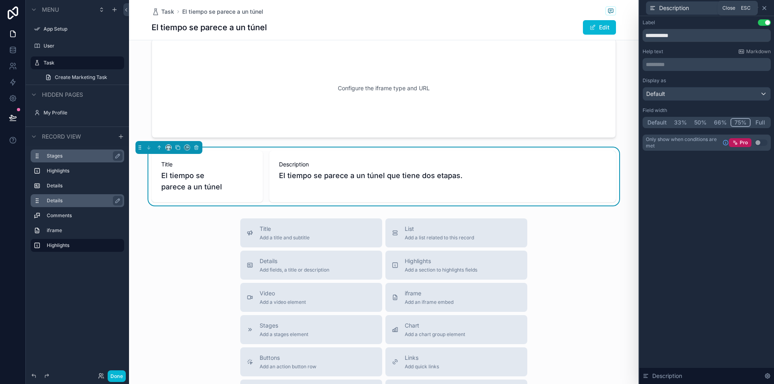
click at [764, 9] on icon at bounding box center [764, 8] width 6 height 6
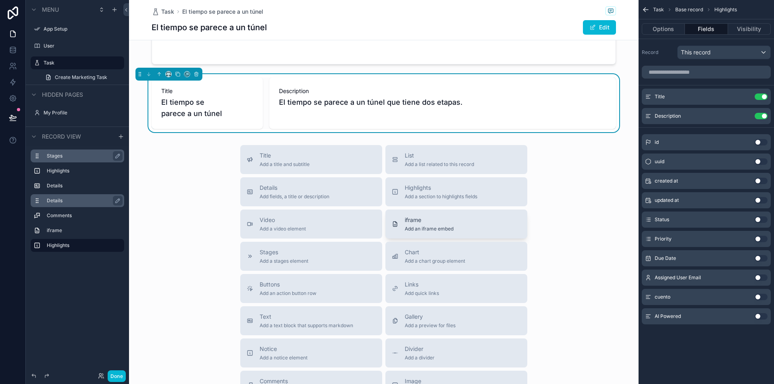
scroll to position [747, 0]
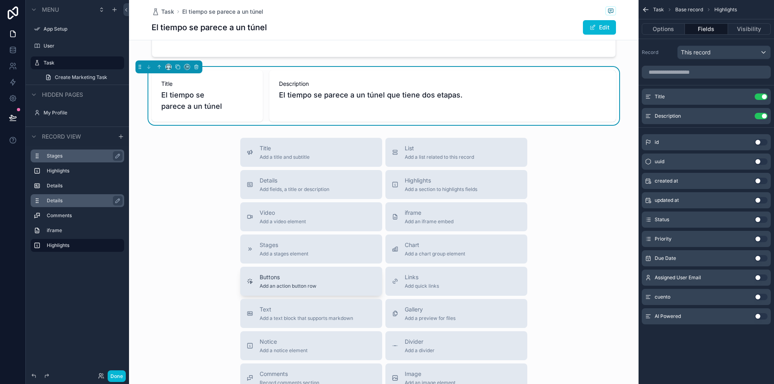
click at [326, 278] on div "Buttons Add an action button row" at bounding box center [311, 281] width 129 height 16
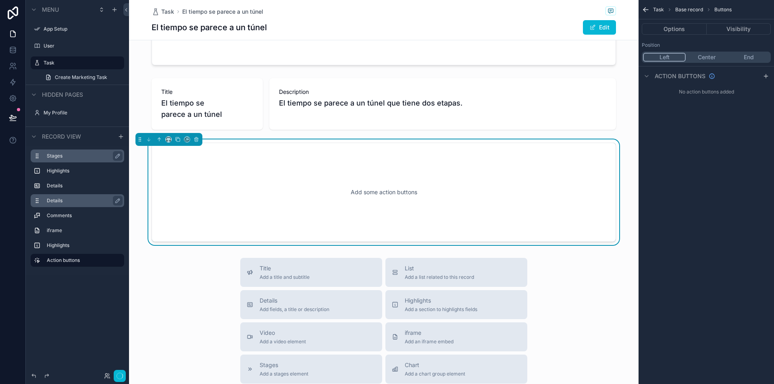
scroll to position [731, 0]
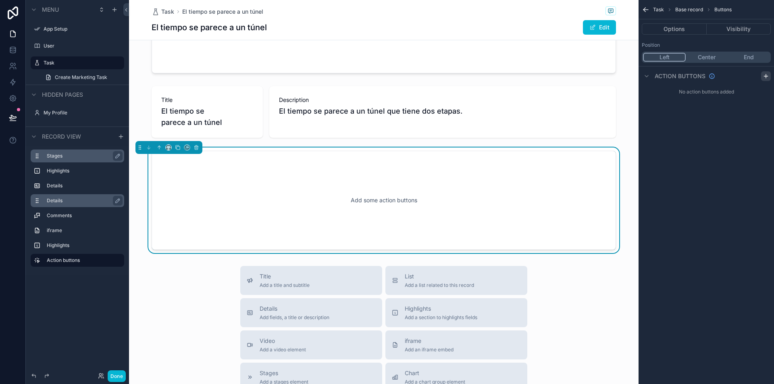
click at [764, 77] on icon "scrollable content" at bounding box center [765, 76] width 6 height 6
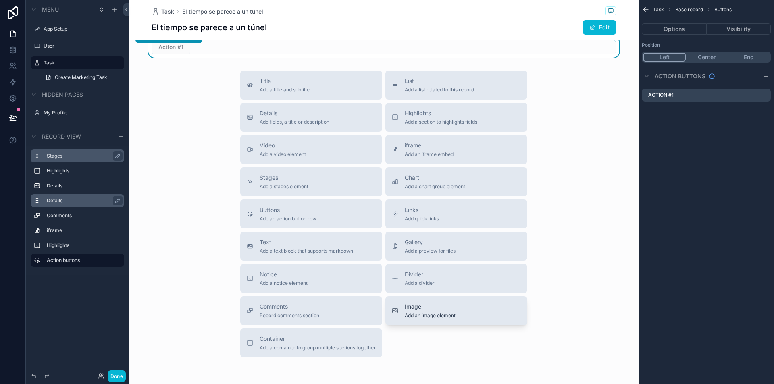
scroll to position [846, 0]
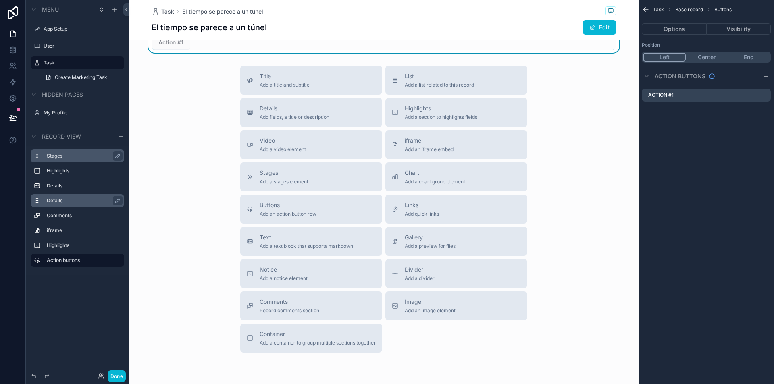
click at [711, 58] on button "Center" at bounding box center [706, 57] width 42 height 9
click at [762, 55] on button "End" at bounding box center [748, 57] width 42 height 9
click at [651, 60] on button "Left" at bounding box center [664, 57] width 42 height 9
click at [687, 26] on button "Options" at bounding box center [674, 28] width 65 height 11
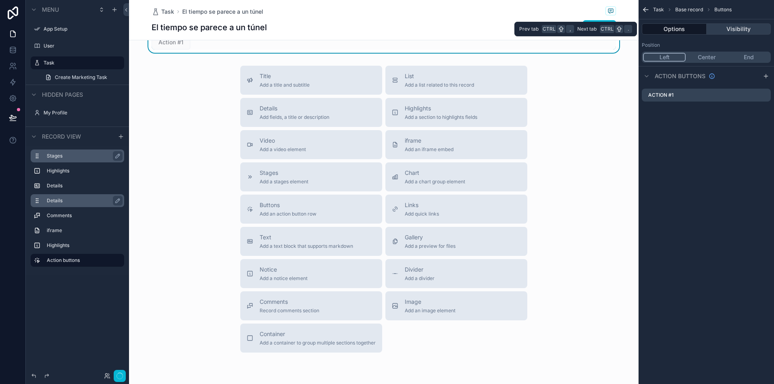
click at [735, 29] on button "Visibility" at bounding box center [738, 28] width 64 height 11
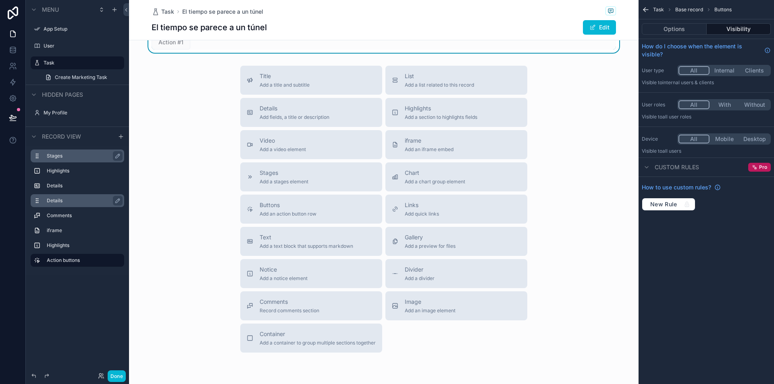
click at [669, 37] on div "Options Visibility" at bounding box center [705, 28] width 135 height 19
click at [669, 25] on button "Options" at bounding box center [674, 28] width 65 height 11
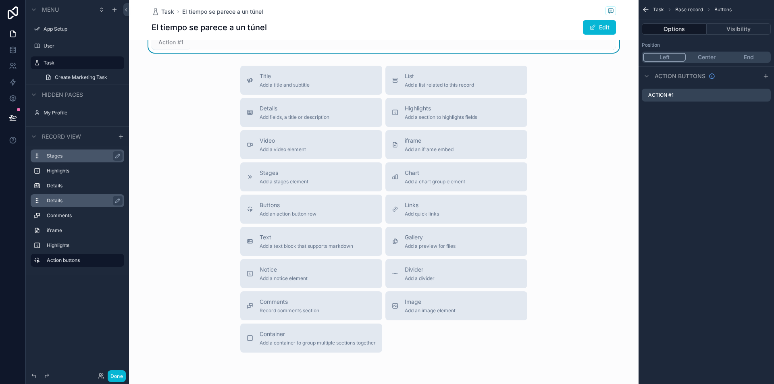
click at [658, 10] on span "Task" at bounding box center [658, 9] width 11 height 6
click at [648, 10] on icon "scrollable content" at bounding box center [646, 10] width 8 height 8
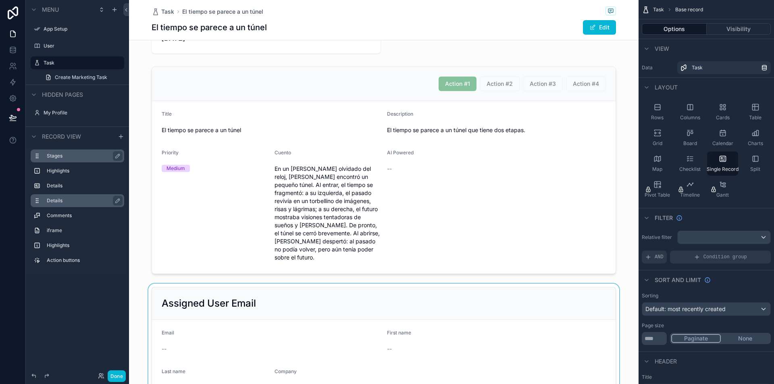
scroll to position [0, 0]
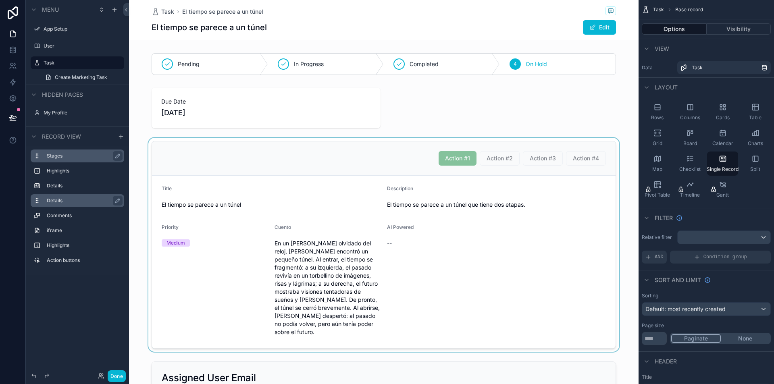
click at [596, 139] on div "scrollable content" at bounding box center [383, 245] width 509 height 214
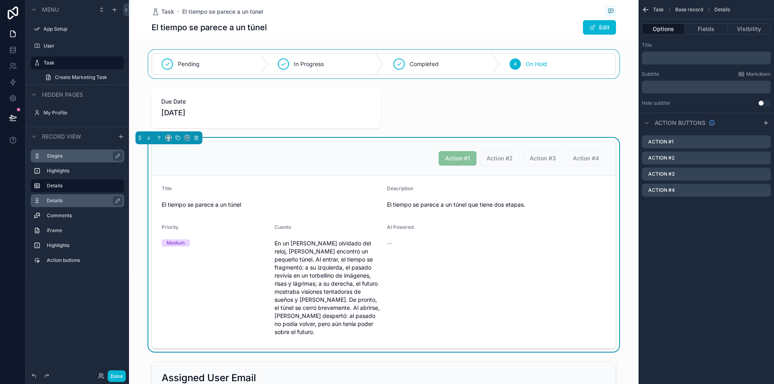
click at [224, 61] on div "scrollable content" at bounding box center [383, 64] width 509 height 28
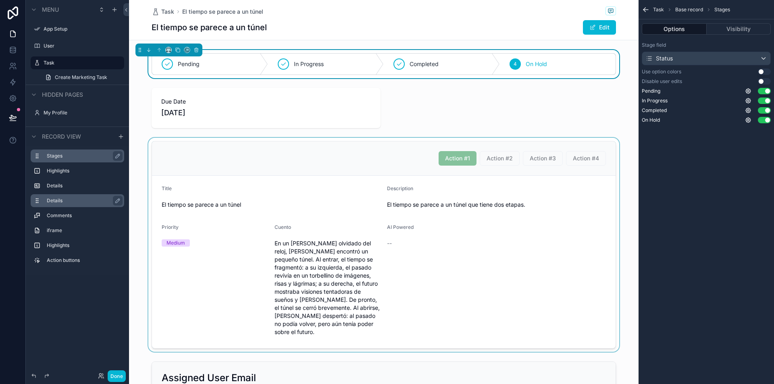
click at [619, 50] on div "Pending In Progress Completed 4 On Hold" at bounding box center [383, 64] width 509 height 28
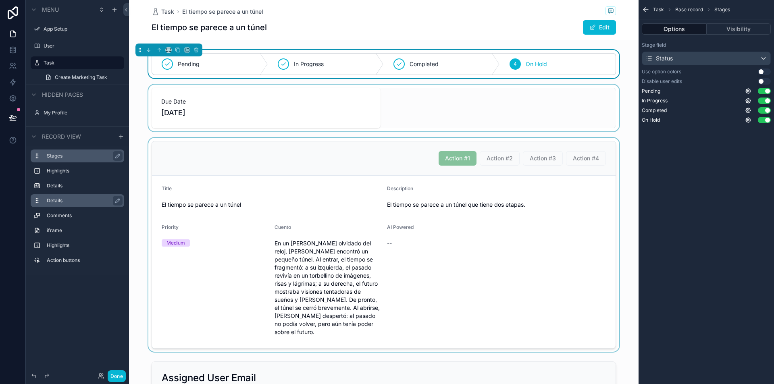
click at [598, 93] on div "scrollable content" at bounding box center [383, 108] width 509 height 47
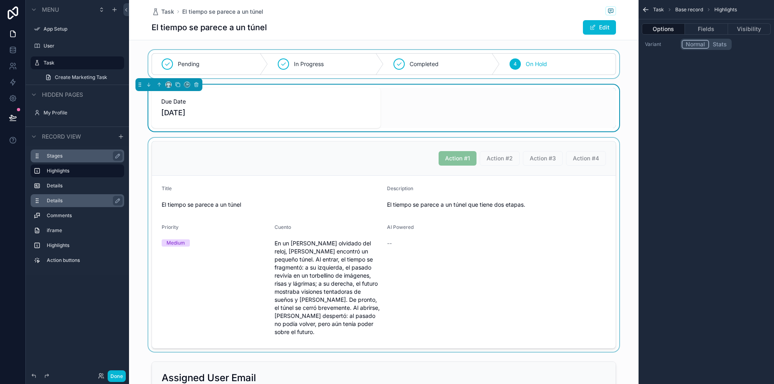
click at [135, 122] on div "Due Date [DATE]" at bounding box center [383, 108] width 509 height 47
click at [144, 58] on div "scrollable content" at bounding box center [383, 64] width 509 height 28
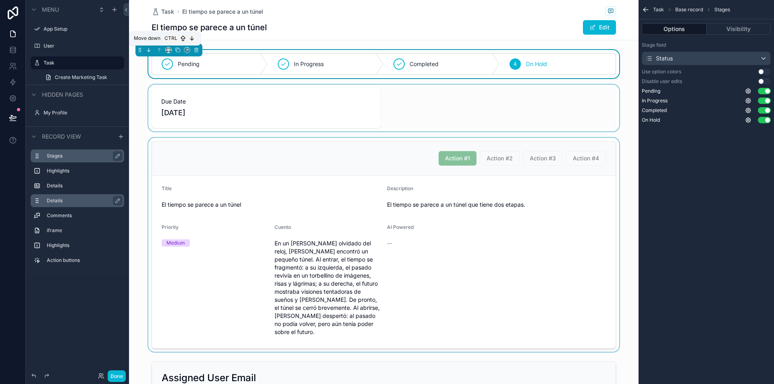
click at [147, 43] on div "Move down Ctrl" at bounding box center [165, 38] width 72 height 15
click at [257, 24] on h1 "El tiempo se parece a un túnel" at bounding box center [209, 27] width 115 height 11
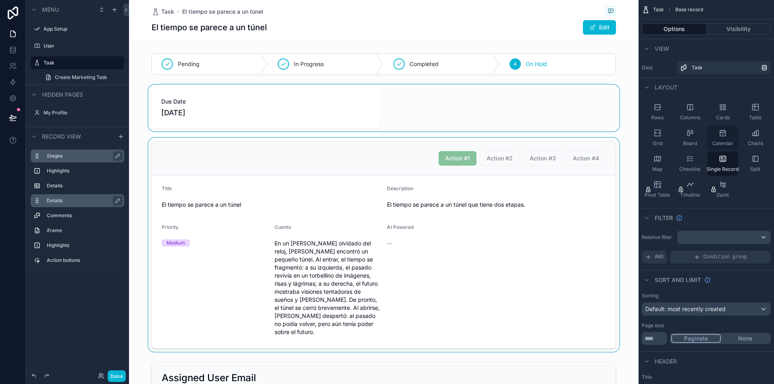
click at [716, 137] on div "Calendar" at bounding box center [722, 138] width 31 height 24
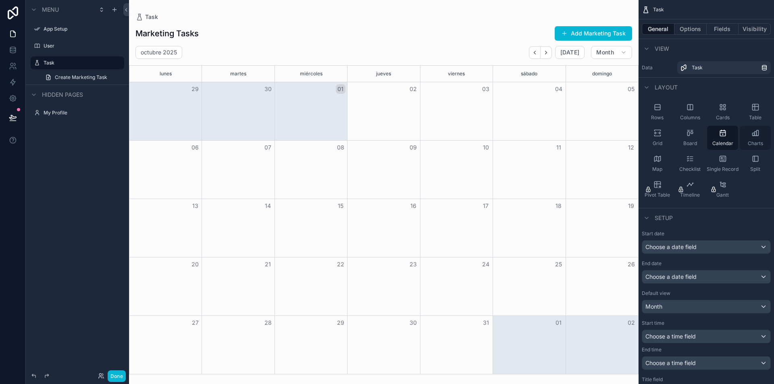
click at [760, 131] on div "Charts" at bounding box center [754, 138] width 31 height 24
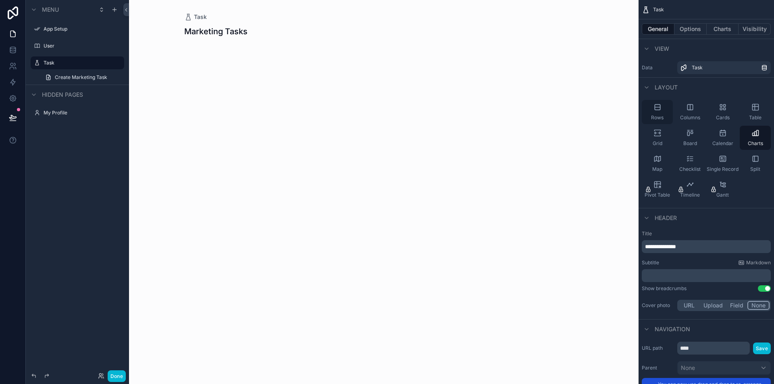
click at [661, 108] on icon "scrollable content" at bounding box center [657, 107] width 8 height 8
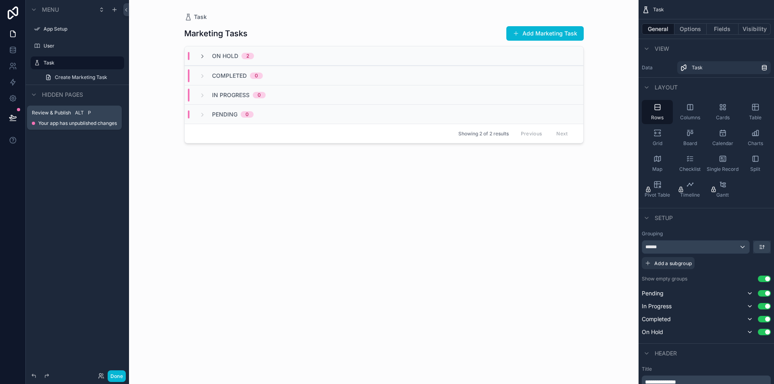
click at [12, 114] on icon at bounding box center [13, 118] width 8 height 8
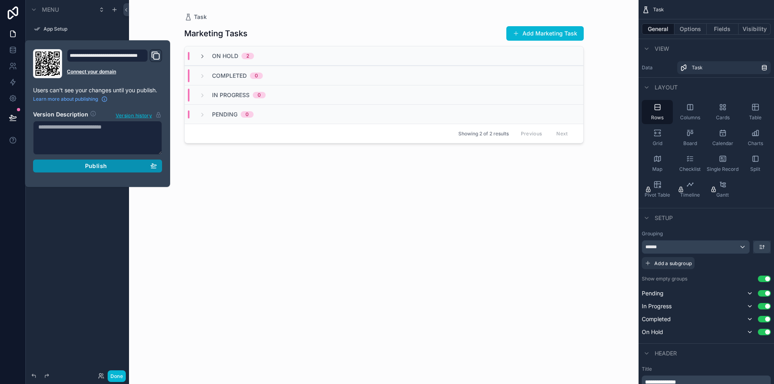
click at [106, 166] on span "Publish" at bounding box center [96, 165] width 22 height 7
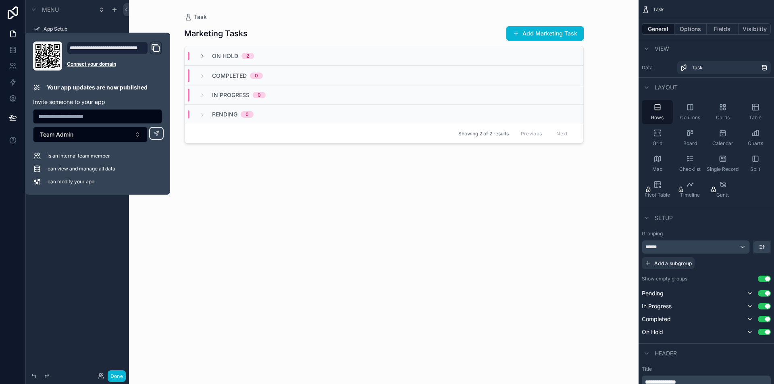
click at [12, 223] on div at bounding box center [13, 192] width 26 height 384
